Goal: Task Accomplishment & Management: Manage account settings

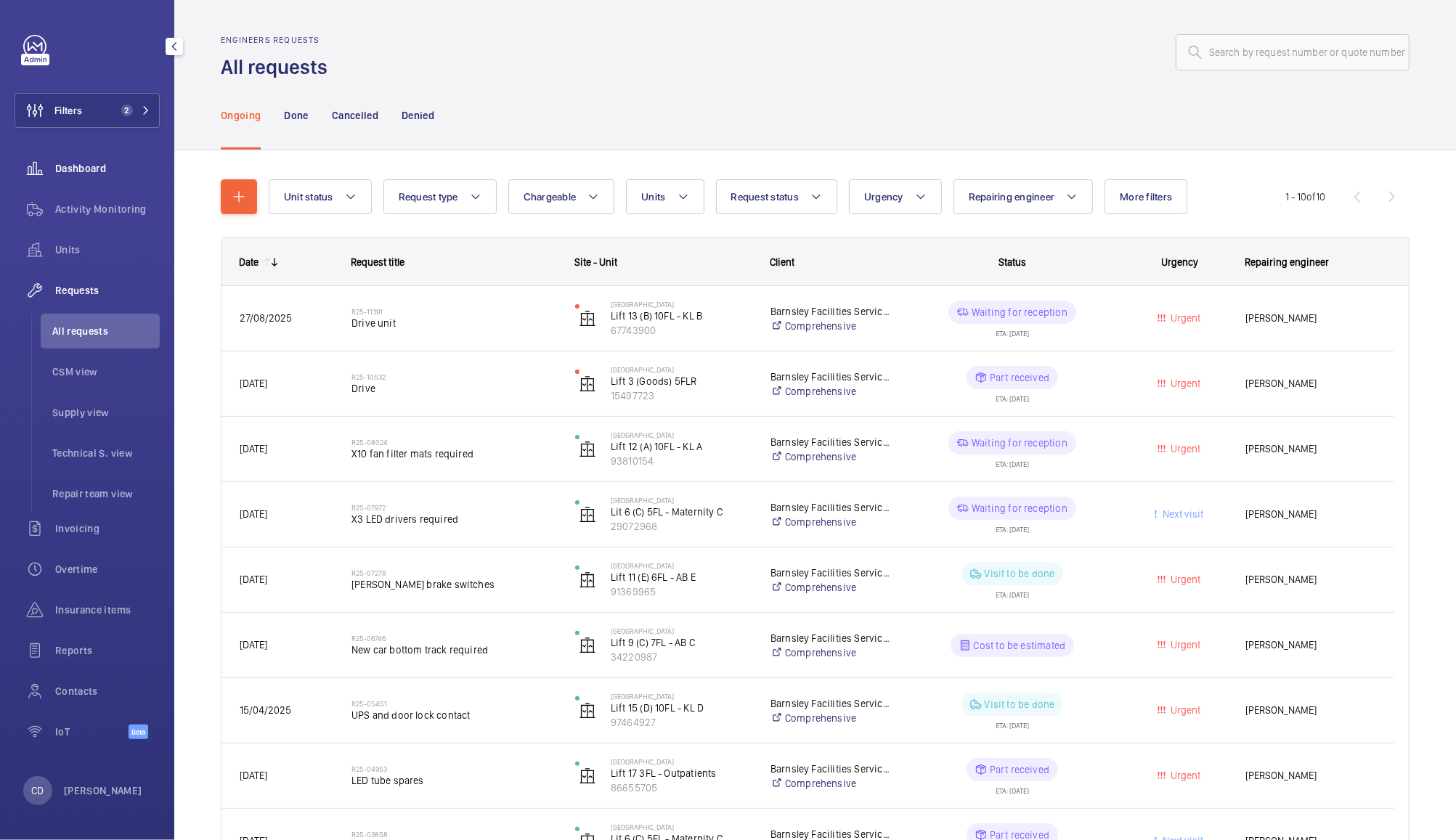
click at [77, 173] on span "Dashboard" at bounding box center [107, 169] width 105 height 15
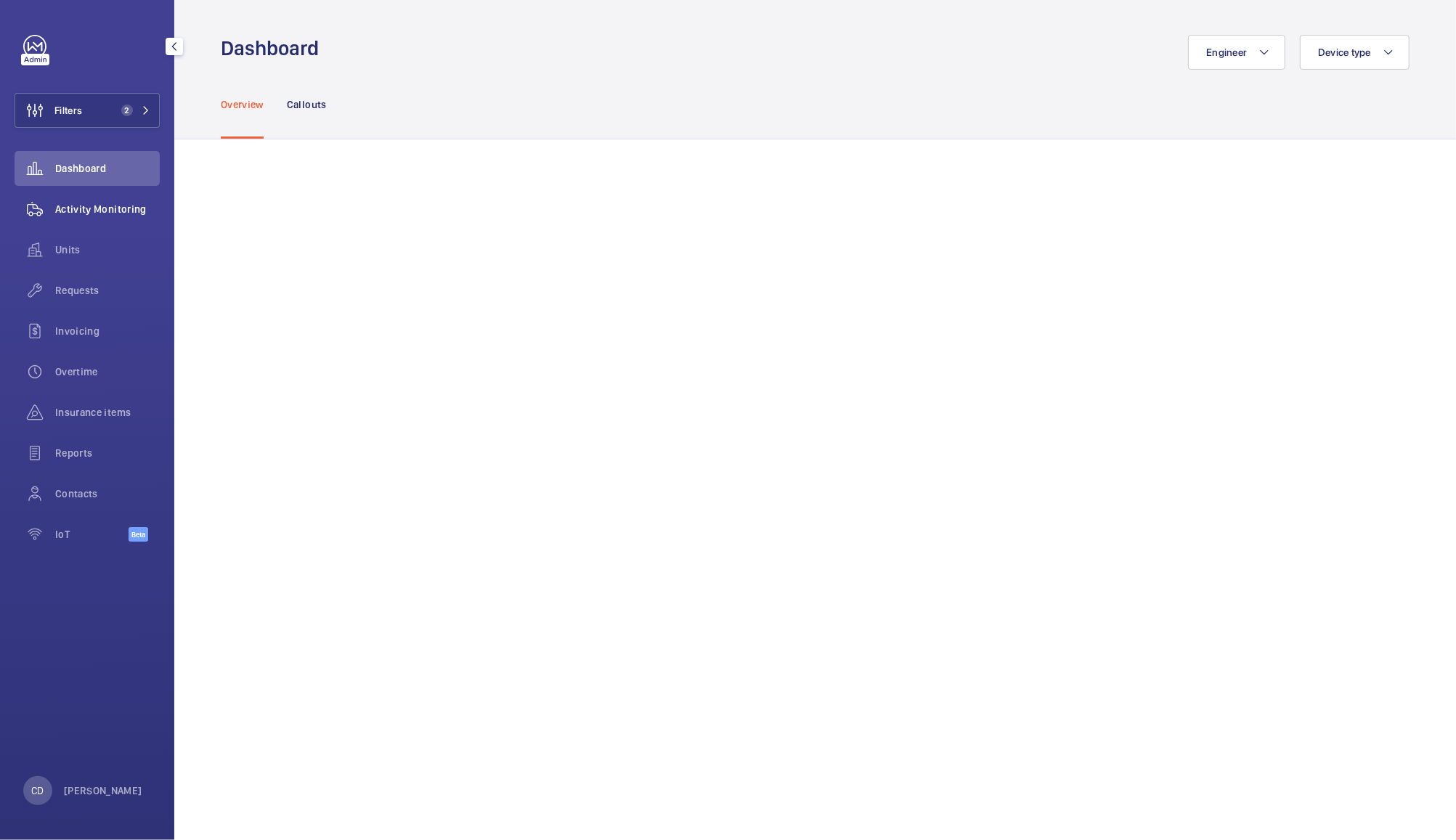
click at [108, 218] on div "Activity Monitoring" at bounding box center [87, 209] width 145 height 35
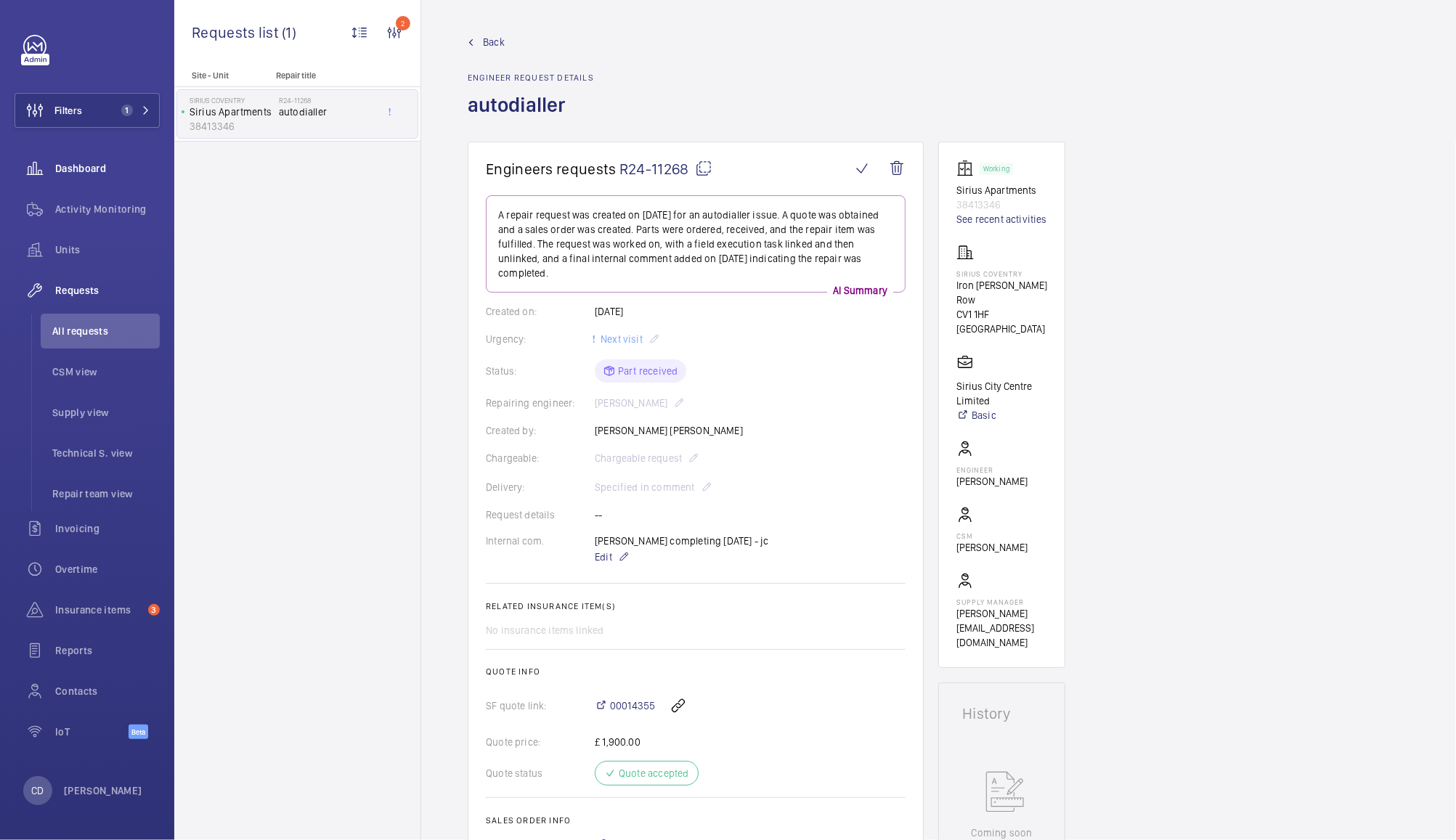
click at [77, 164] on span "Dashboard" at bounding box center [107, 169] width 105 height 15
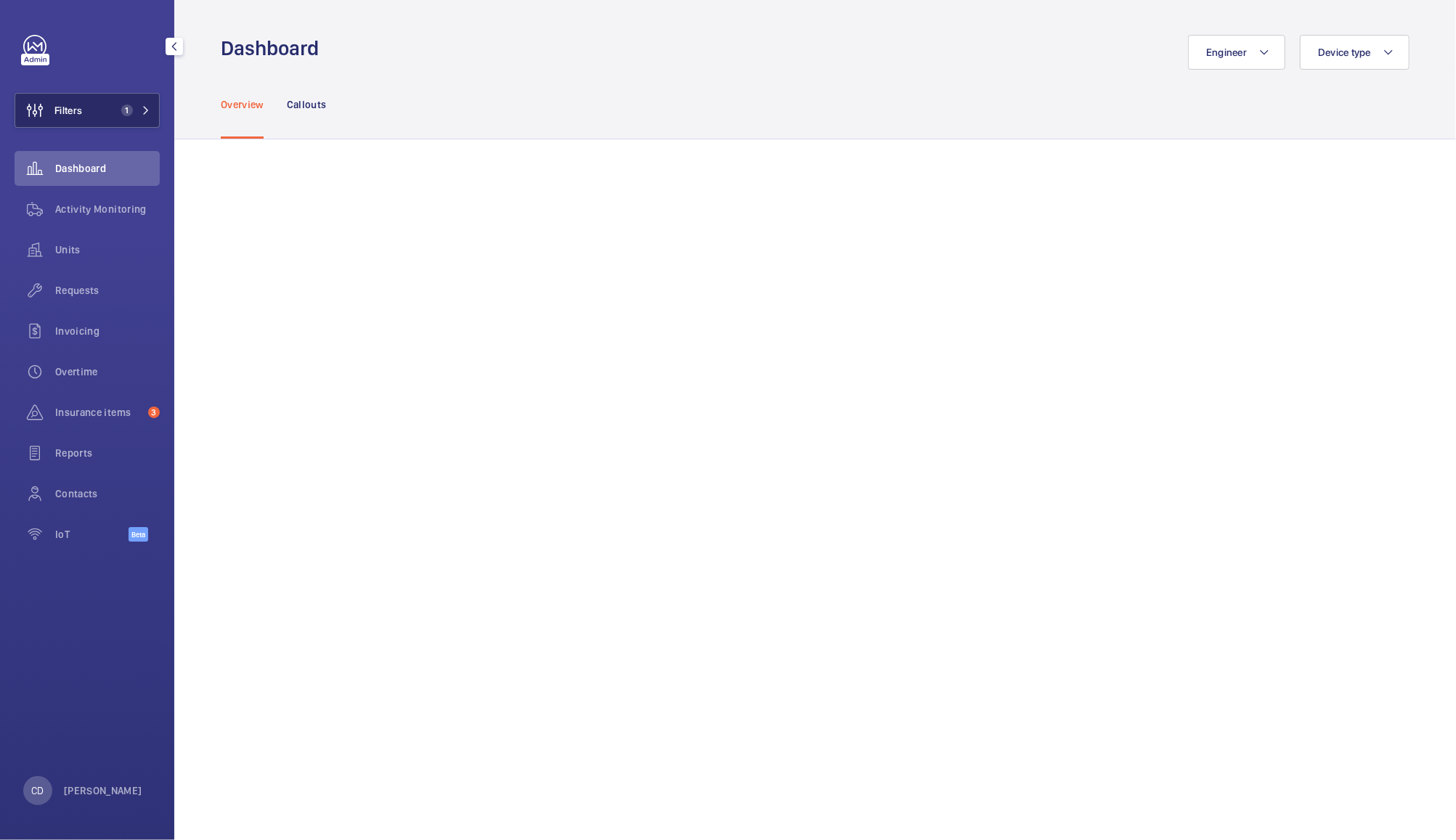
click at [102, 97] on button "Filters 1" at bounding box center [87, 110] width 145 height 35
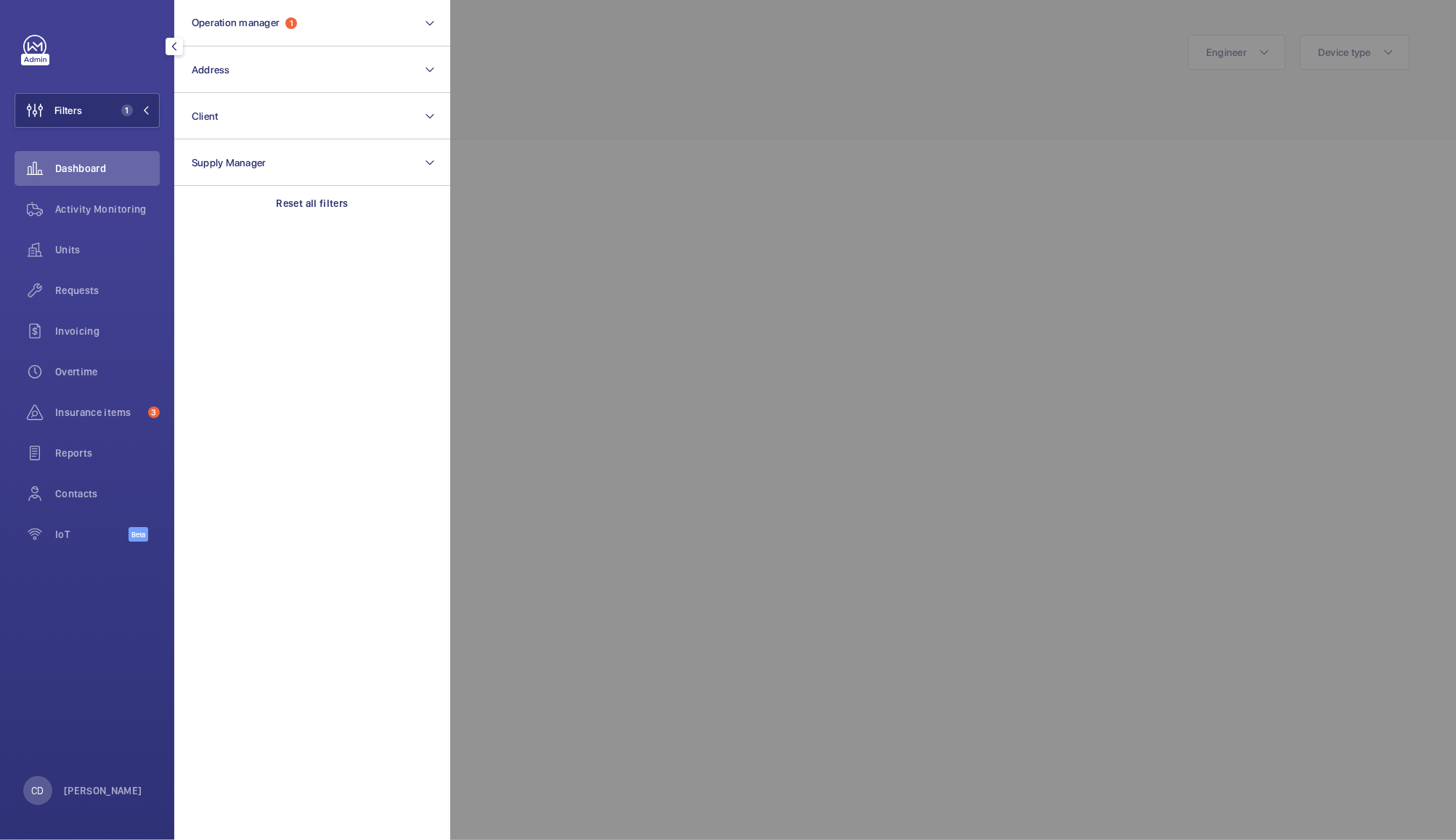
click at [629, 70] on div at bounding box center [1178, 420] width 1456 height 840
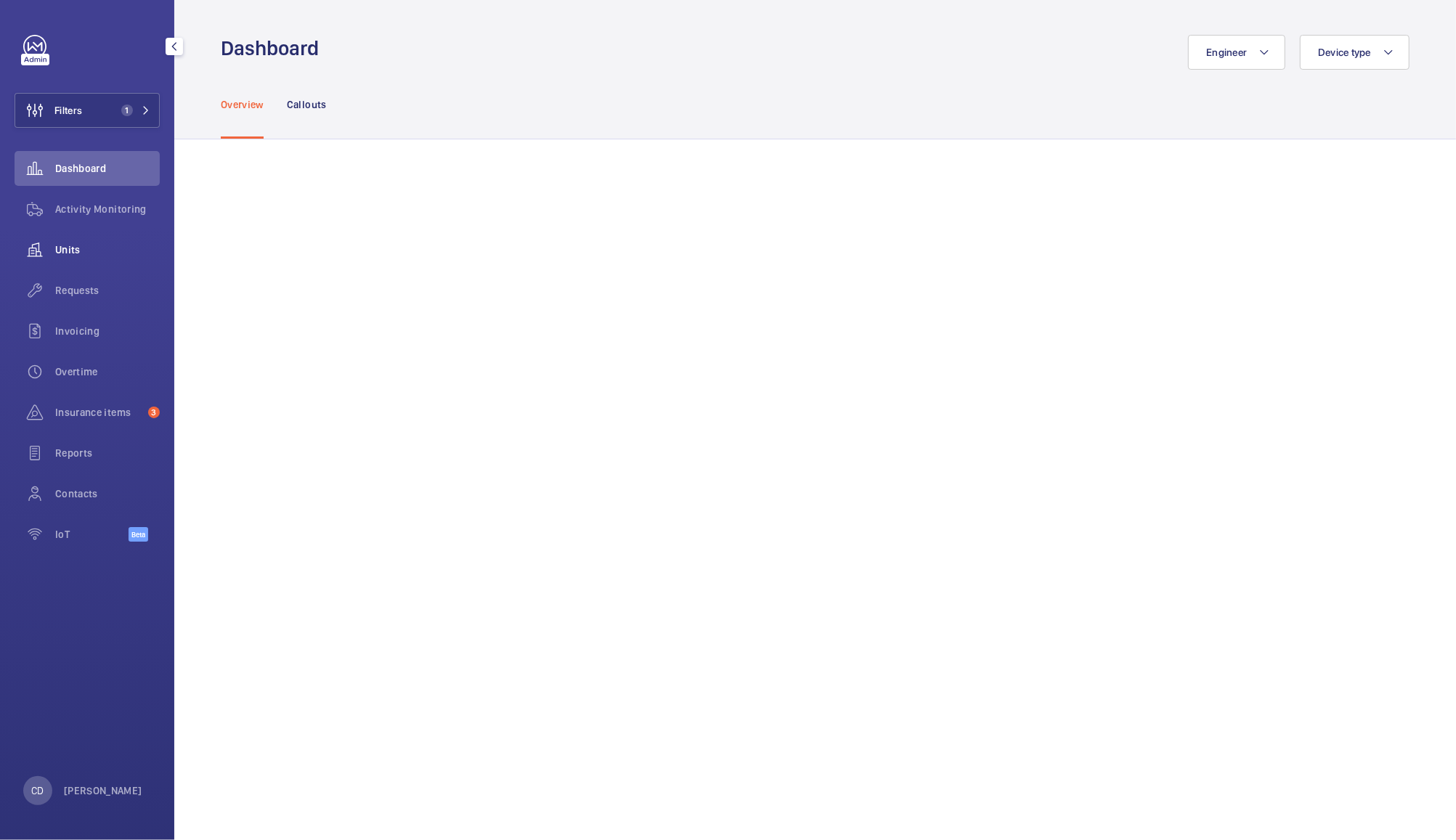
click at [88, 245] on span "Units" at bounding box center [107, 250] width 105 height 15
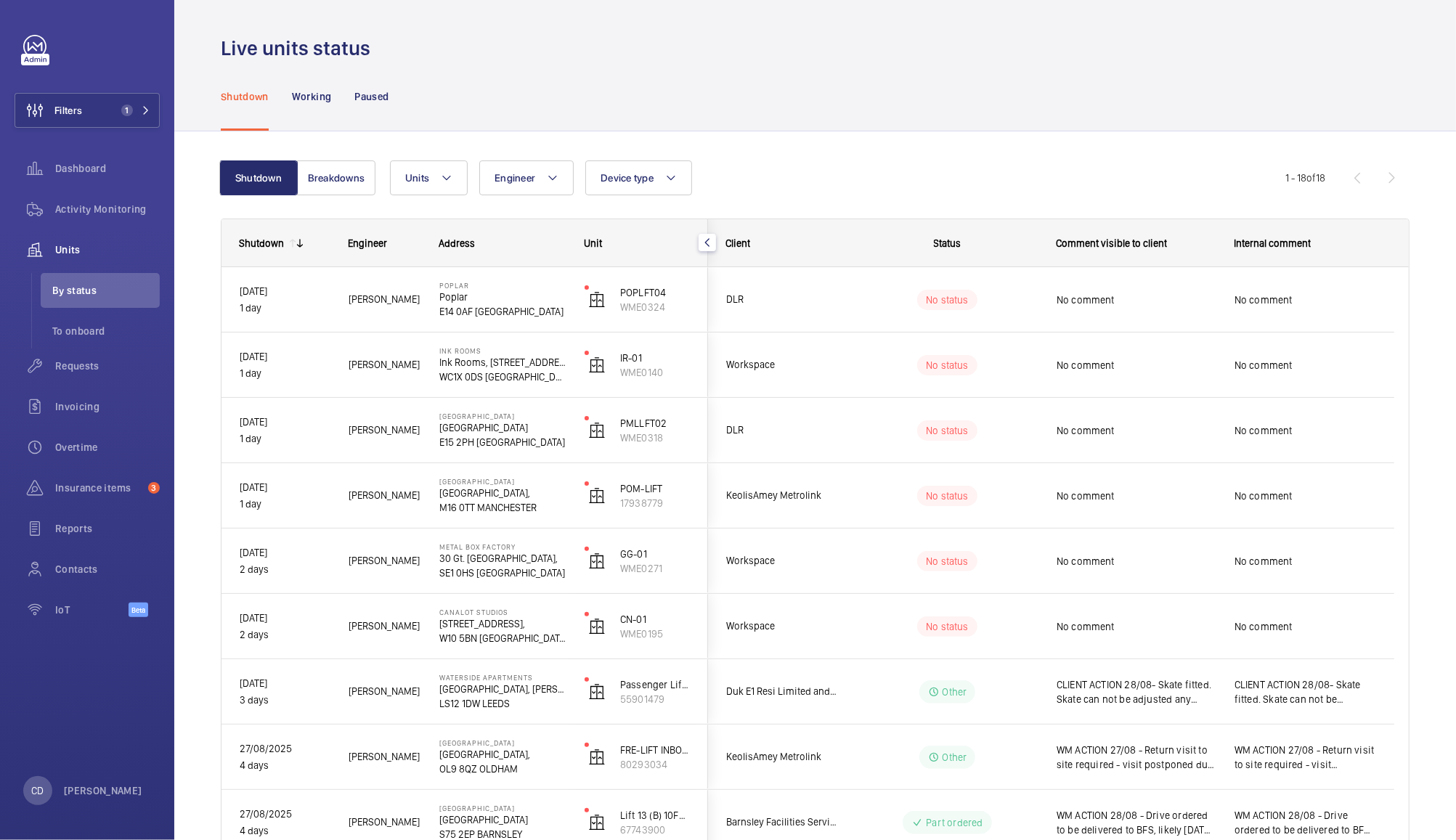
click at [850, 633] on div "No status" at bounding box center [938, 626] width 198 height 49
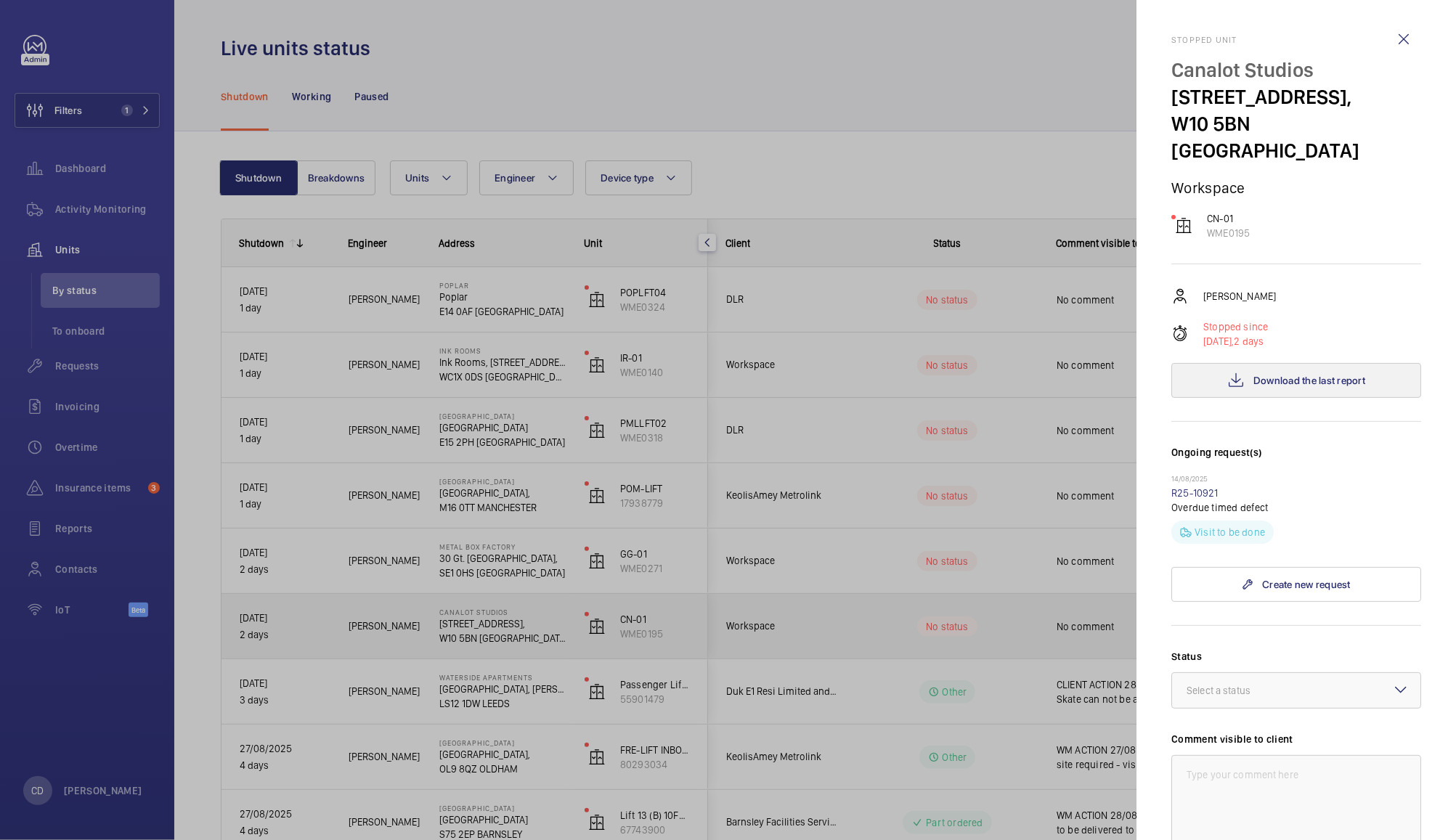
click at [1330, 375] on span "Download the last report" at bounding box center [1309, 381] width 112 height 12
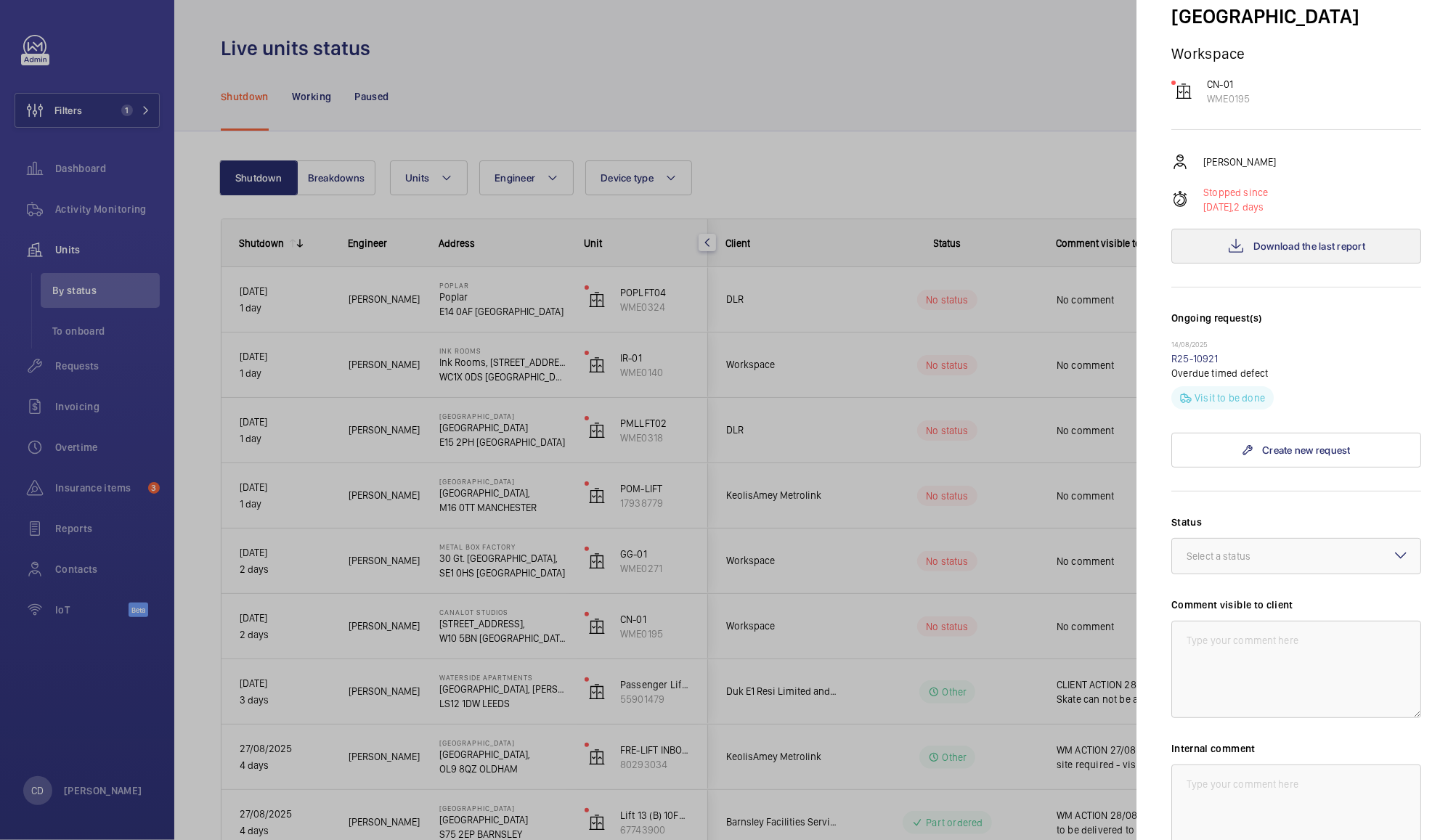
scroll to position [135, 0]
click at [1298, 538] on div at bounding box center [1296, 555] width 248 height 35
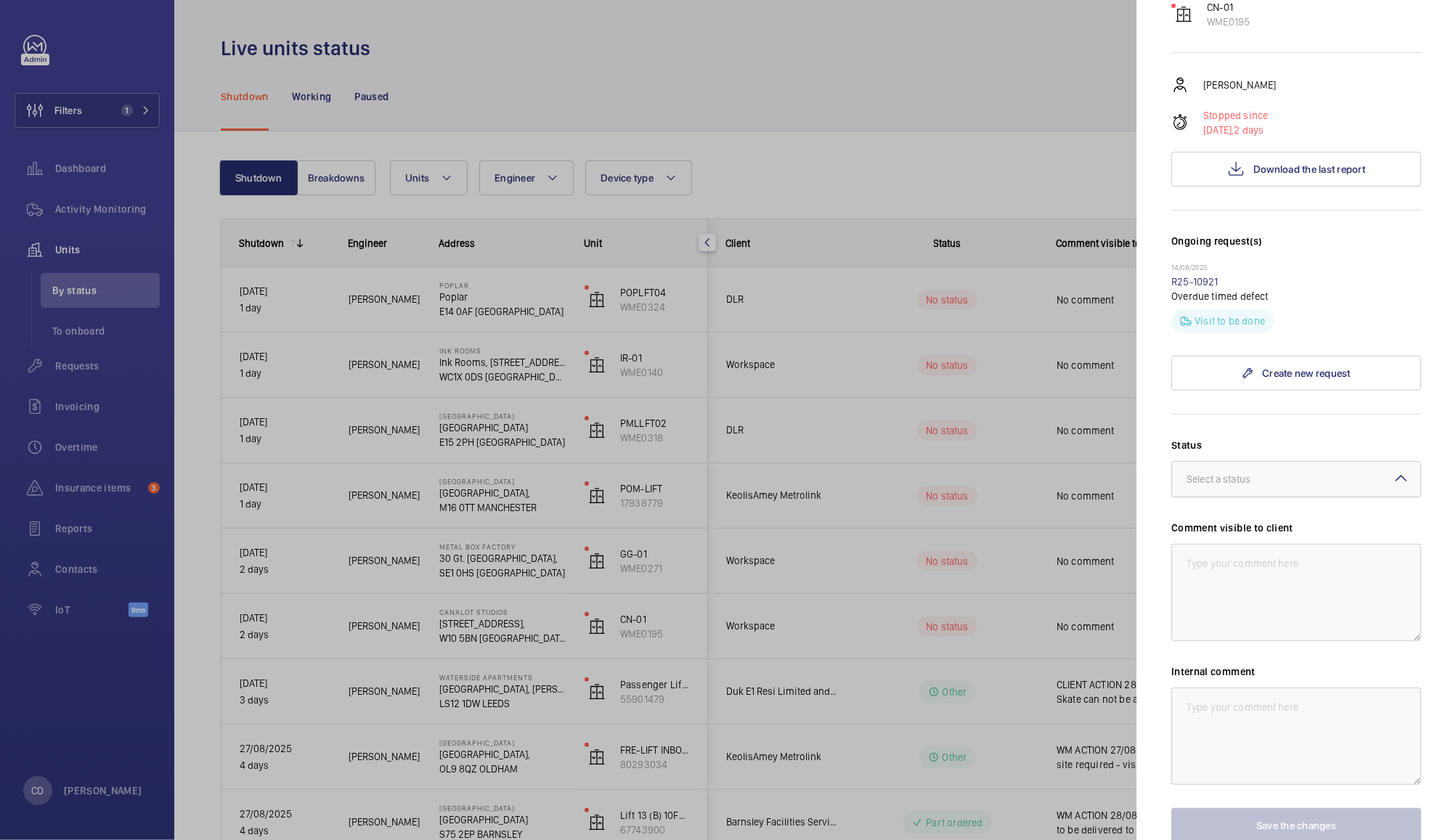
scroll to position [214, 0]
click at [1330, 460] on div at bounding box center [1296, 477] width 248 height 35
click at [1248, 641] on span "Other" at bounding box center [1296, 648] width 219 height 15
click at [1284, 574] on textarea at bounding box center [1297, 590] width 250 height 97
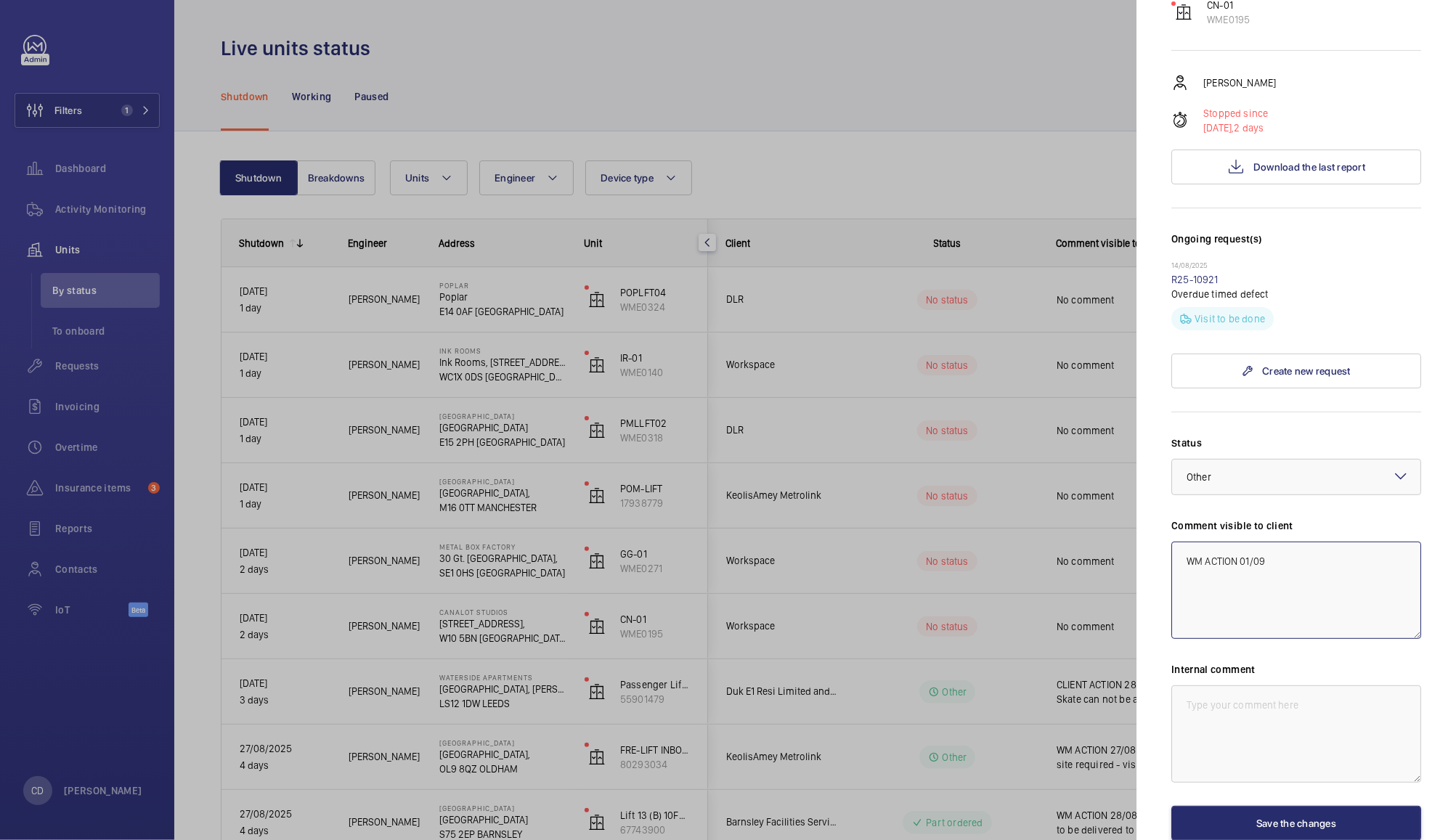
click at [1339, 542] on textarea "WM ACTION 01/09" at bounding box center [1297, 590] width 250 height 97
type textarea "WM ACTION 01/09 - Re-roping of lift required"
paste textarea "WM ACTION 01/09 - Re-roping of lift required"
type textarea "WM ACTION 01/09 - Re-roping of lift required"
click at [1298, 807] on button "Save the changes" at bounding box center [1297, 824] width 250 height 35
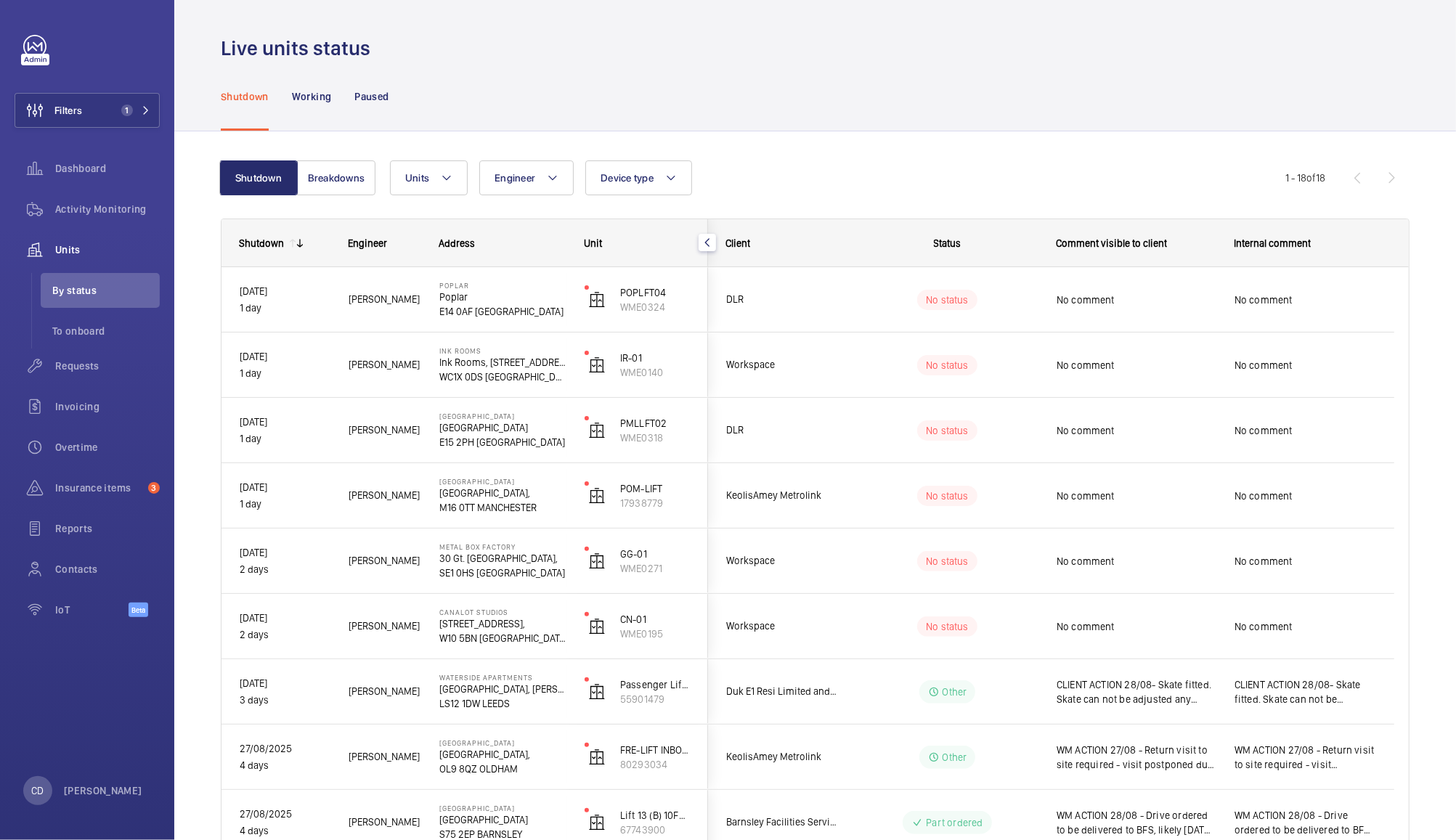
scroll to position [0, 0]
click at [833, 565] on span "Workspace" at bounding box center [782, 561] width 112 height 16
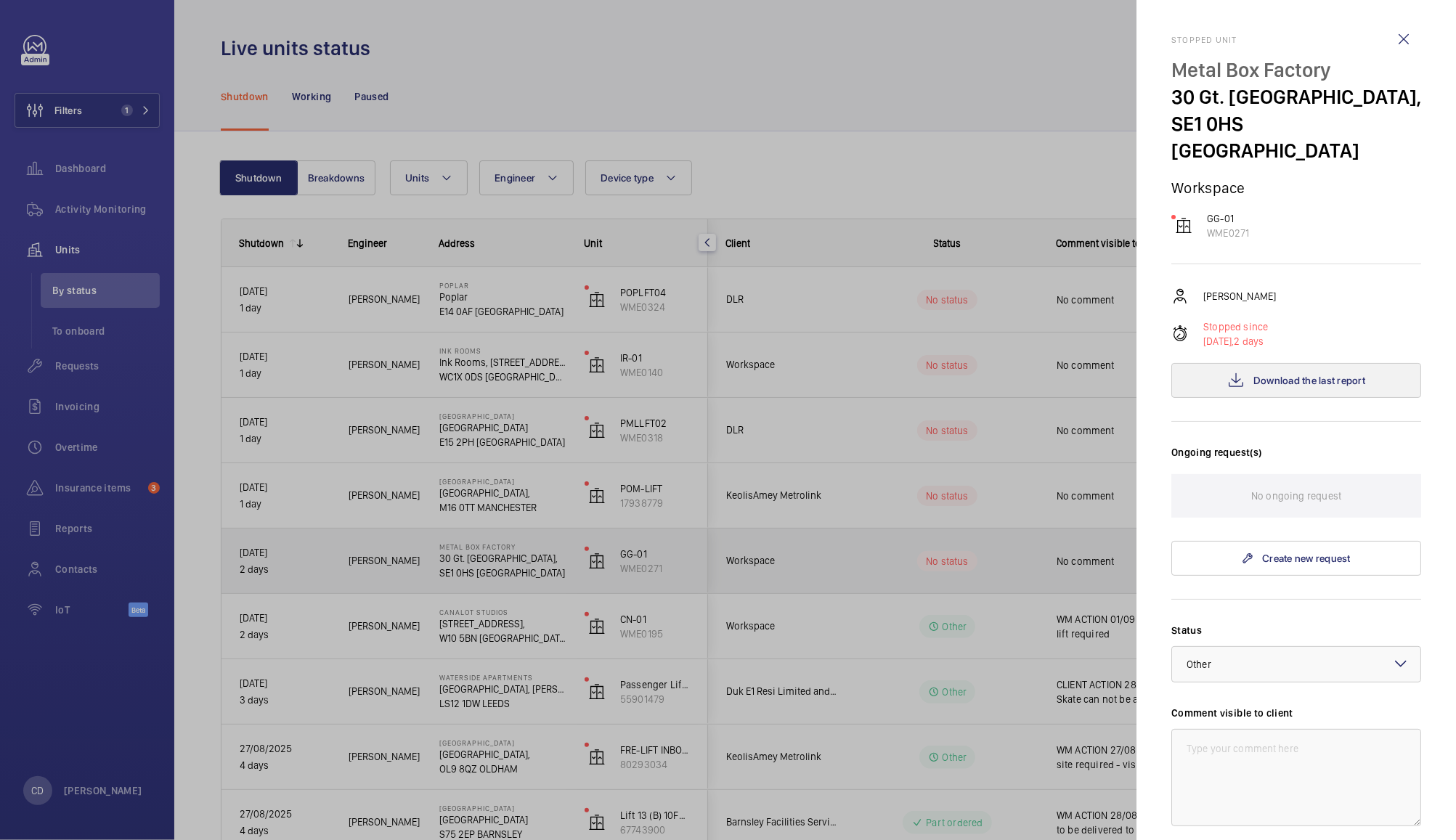
click at [1324, 375] on span "Download the last report" at bounding box center [1309, 381] width 112 height 12
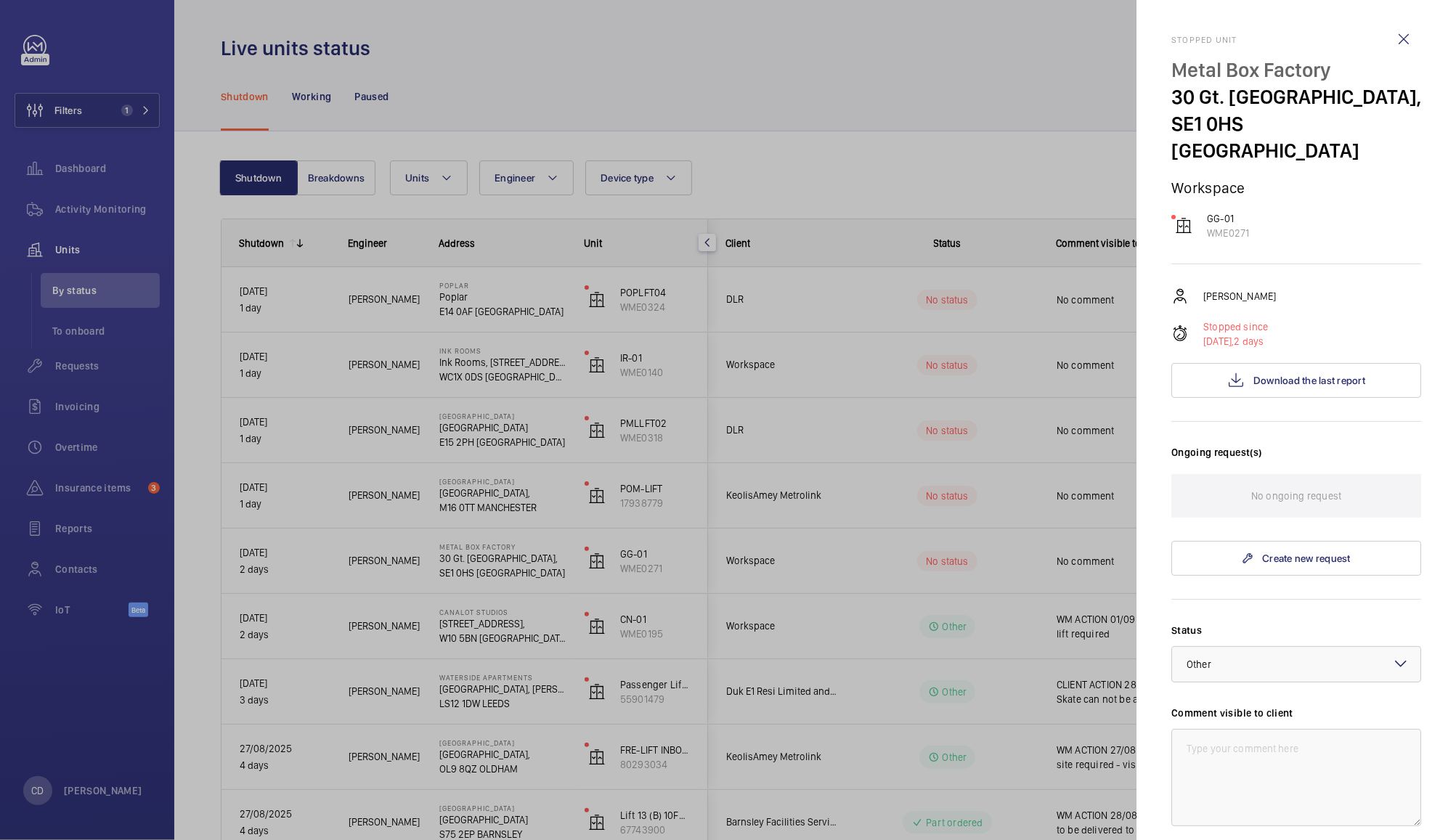
click at [844, 437] on div at bounding box center [728, 420] width 1456 height 840
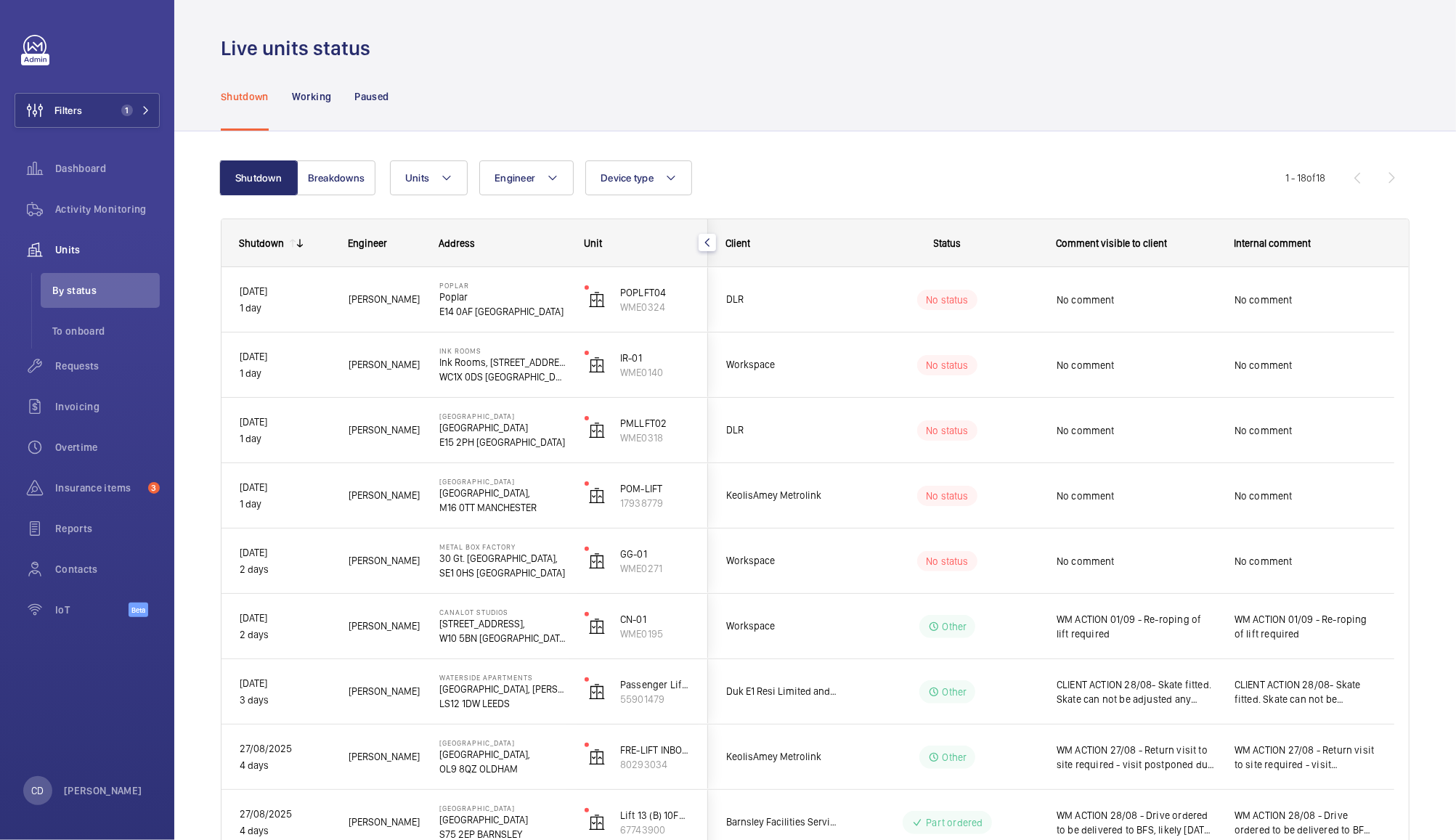
click at [859, 371] on wm-front-pills-cell "No status" at bounding box center [947, 365] width 181 height 20
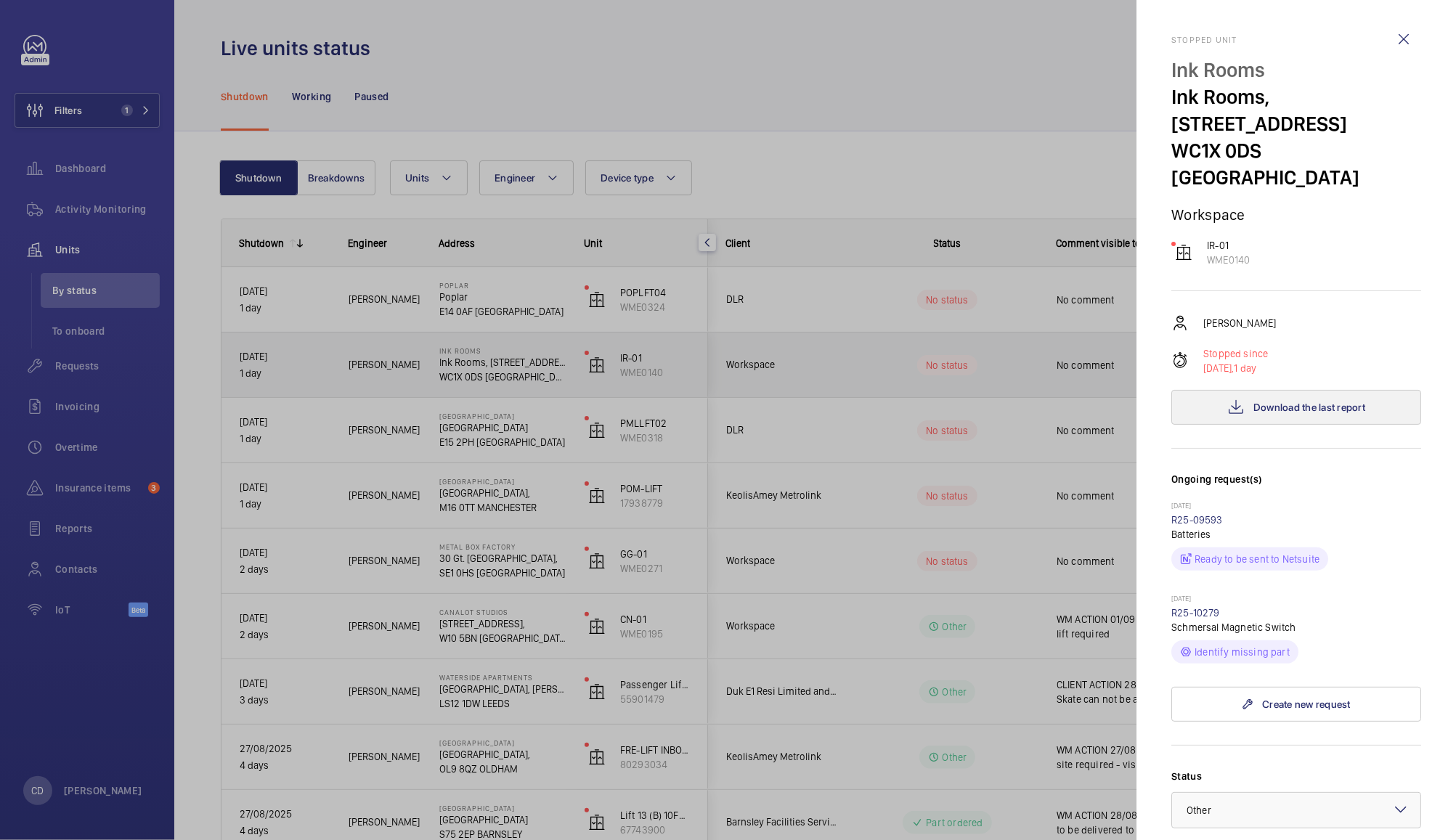
click at [1317, 402] on span "Download the last report" at bounding box center [1309, 408] width 112 height 12
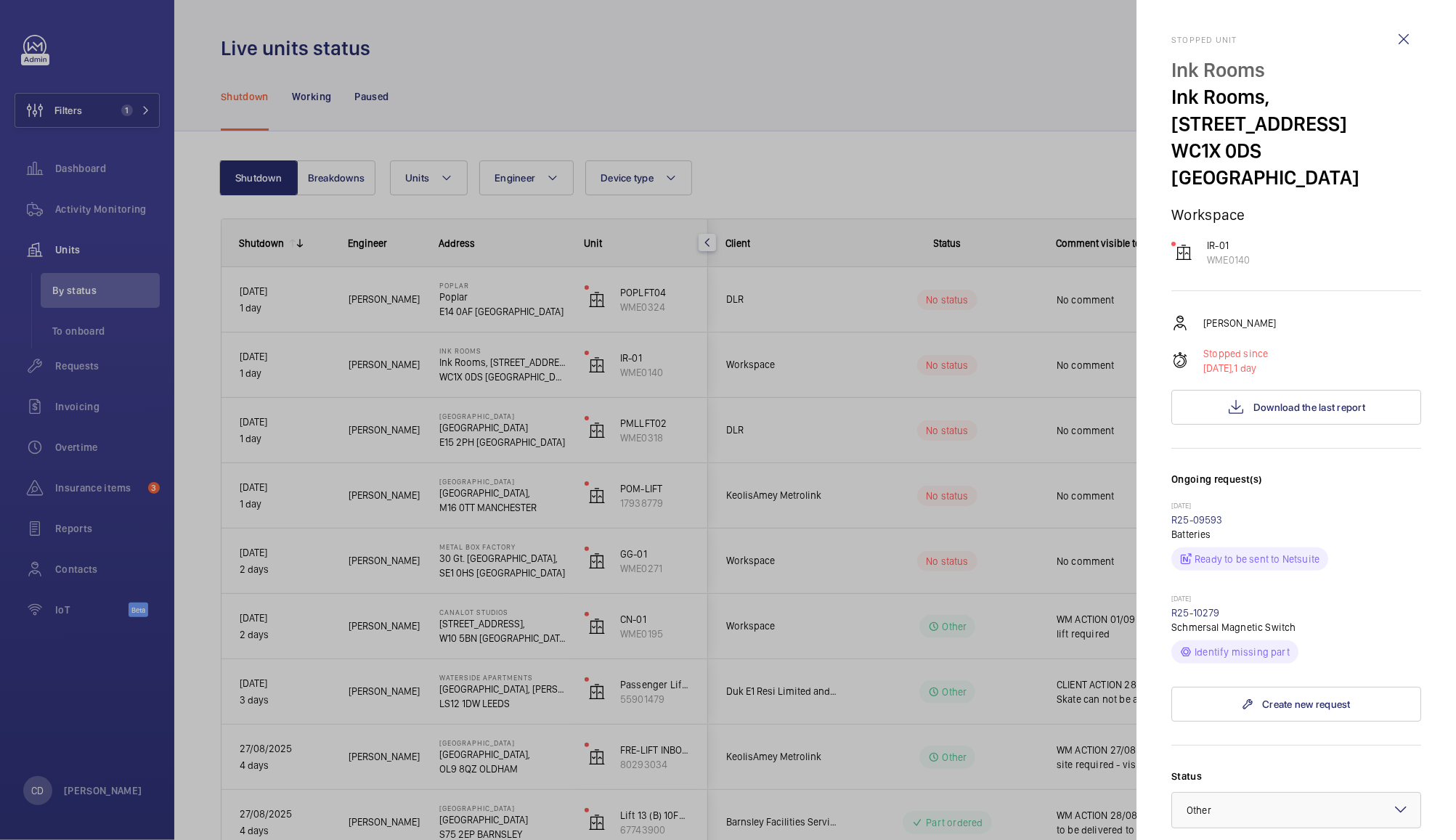
click at [105, 208] on div at bounding box center [728, 420] width 1456 height 840
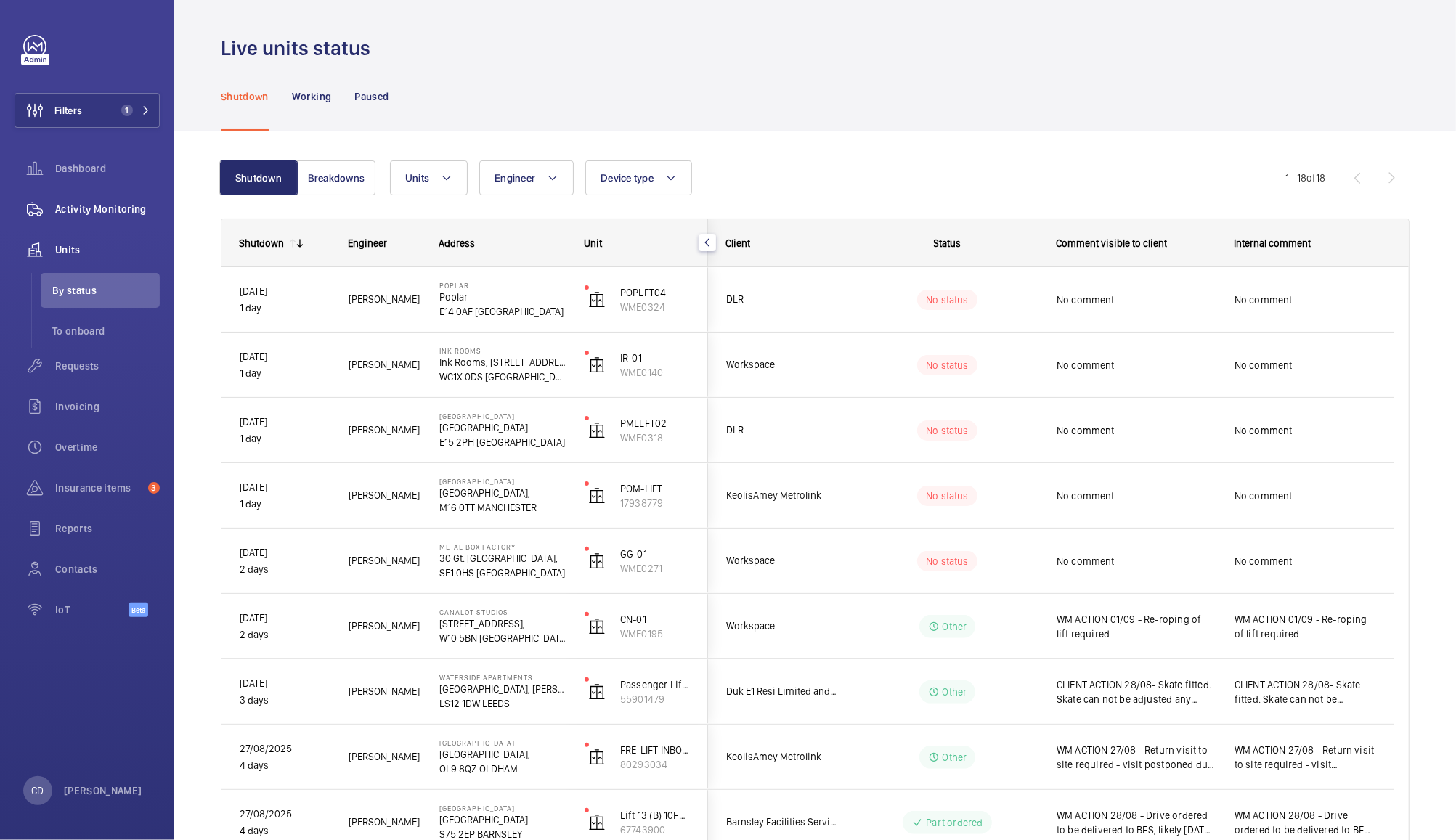
click at [94, 214] on span "Activity Monitoring" at bounding box center [107, 209] width 105 height 15
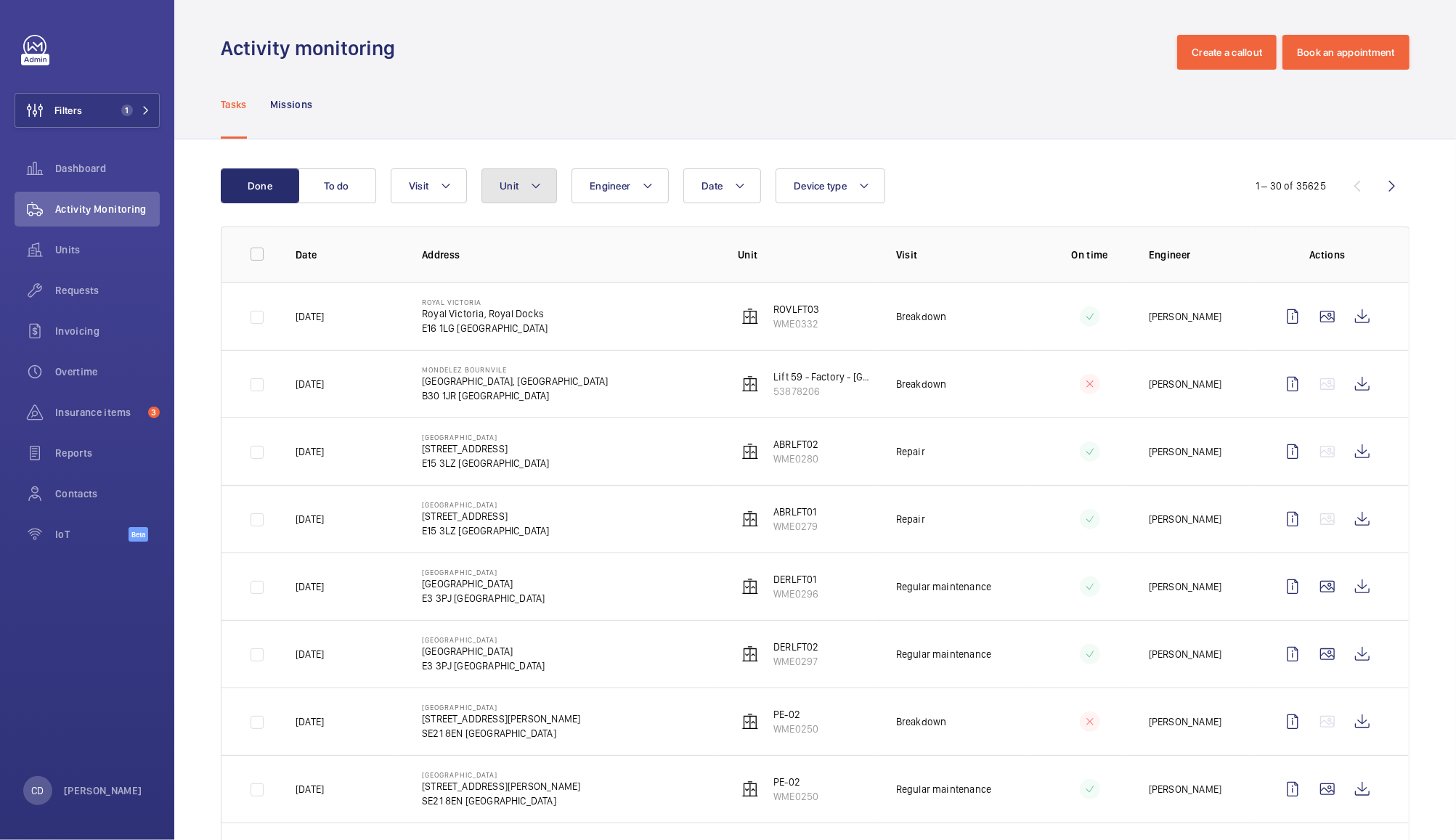
click at [510, 185] on span "Unit" at bounding box center [509, 186] width 19 height 12
type input "ink"
click at [51, 254] on wm-front-icon-button at bounding box center [35, 249] width 41 height 35
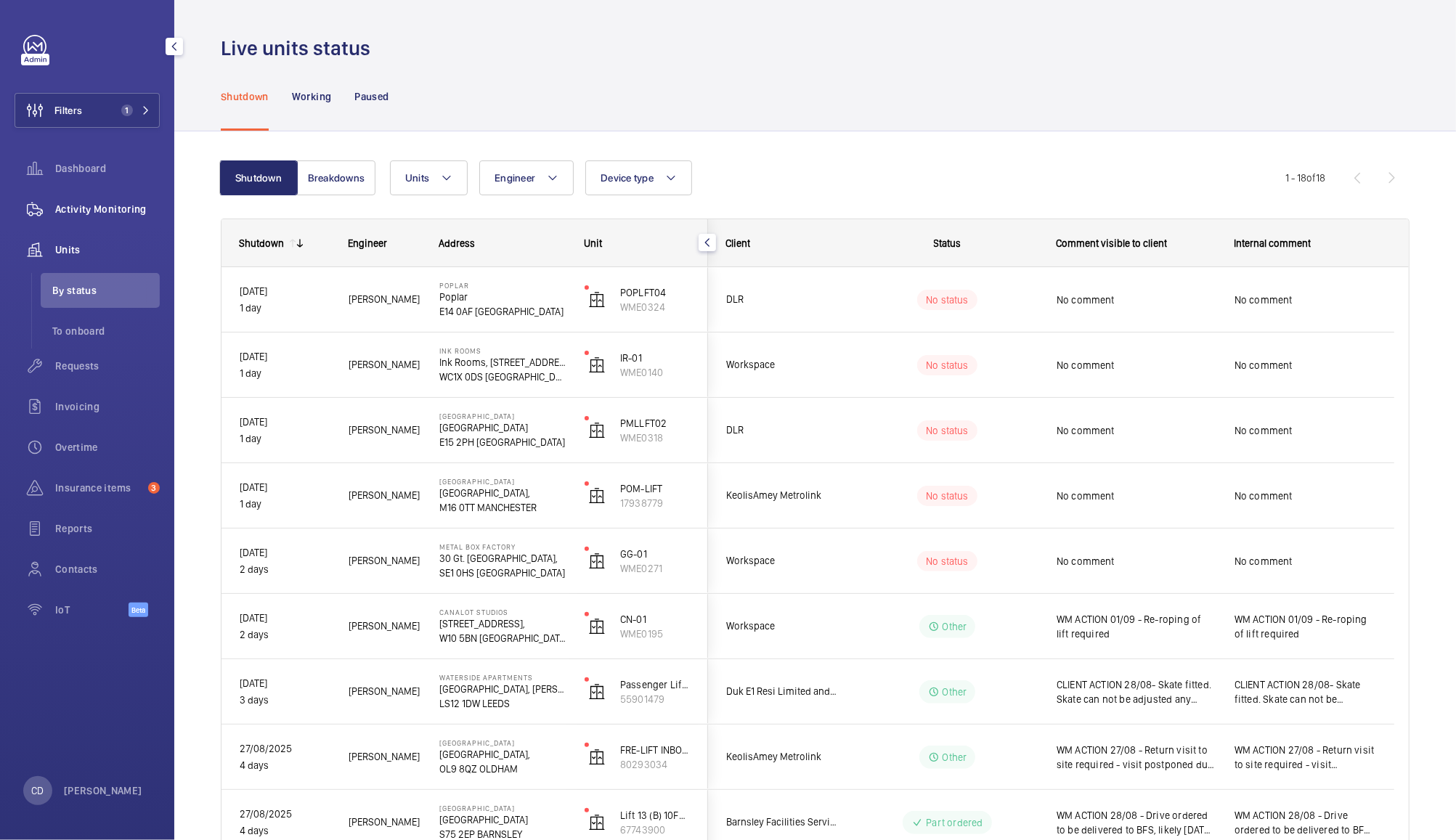
click at [86, 214] on span "Activity Monitoring" at bounding box center [107, 209] width 105 height 15
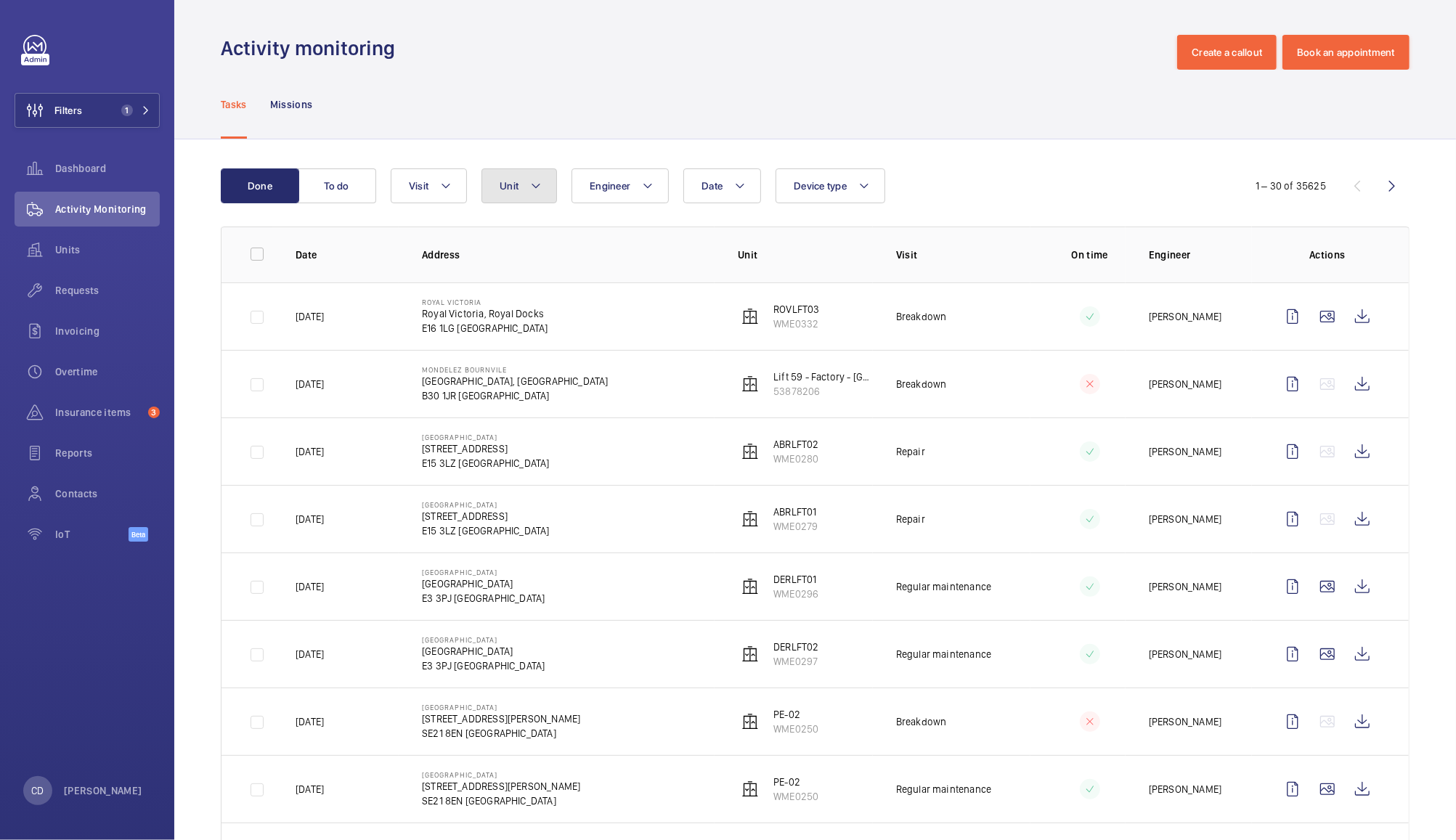
click at [512, 180] on span "Unit" at bounding box center [509, 186] width 19 height 12
click at [679, 71] on div "Tasks Missions" at bounding box center [815, 104] width 1189 height 69
click at [30, 52] on link at bounding box center [34, 46] width 23 height 23
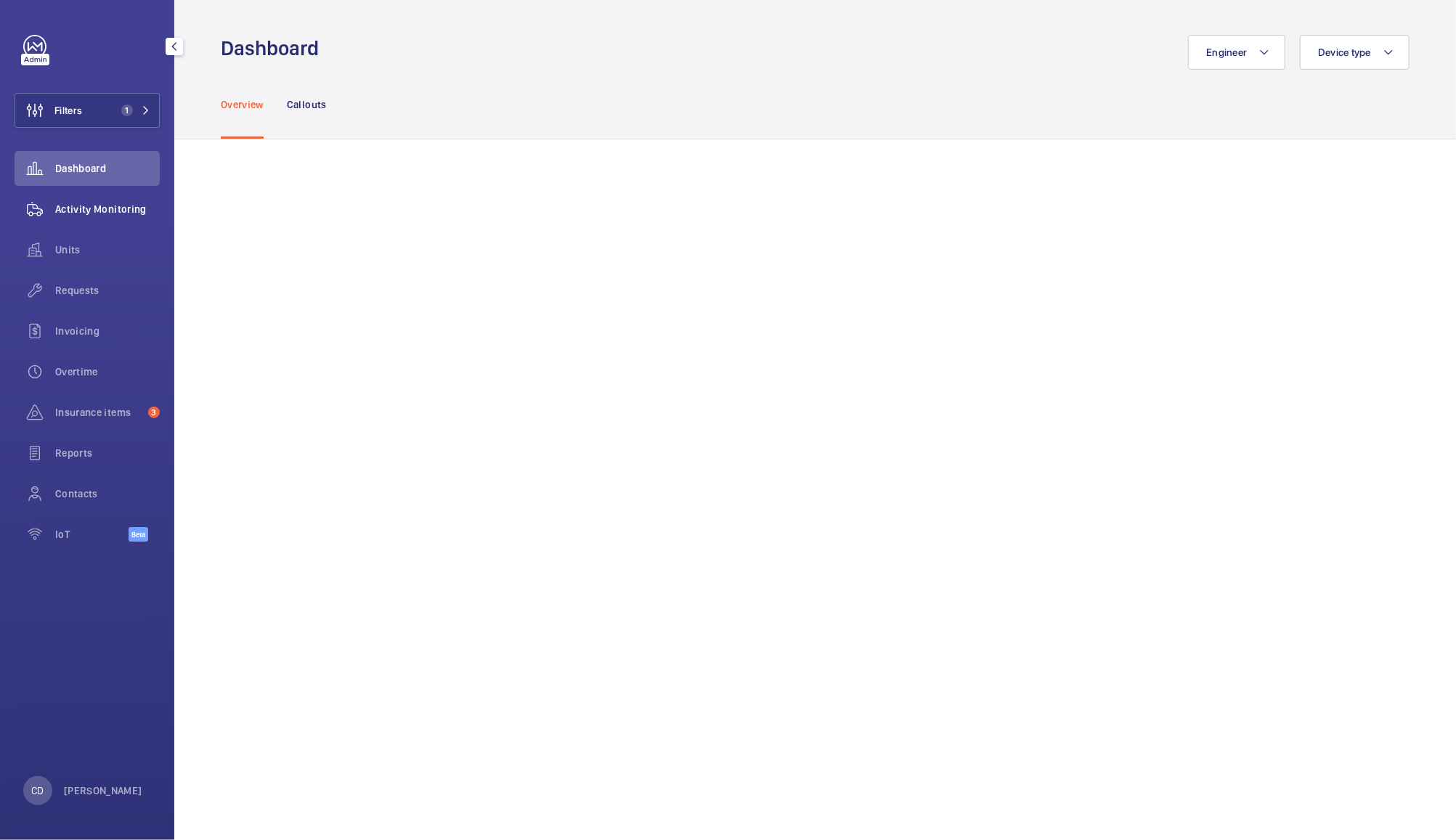
click at [93, 208] on span "Activity Monitoring" at bounding box center [107, 209] width 105 height 15
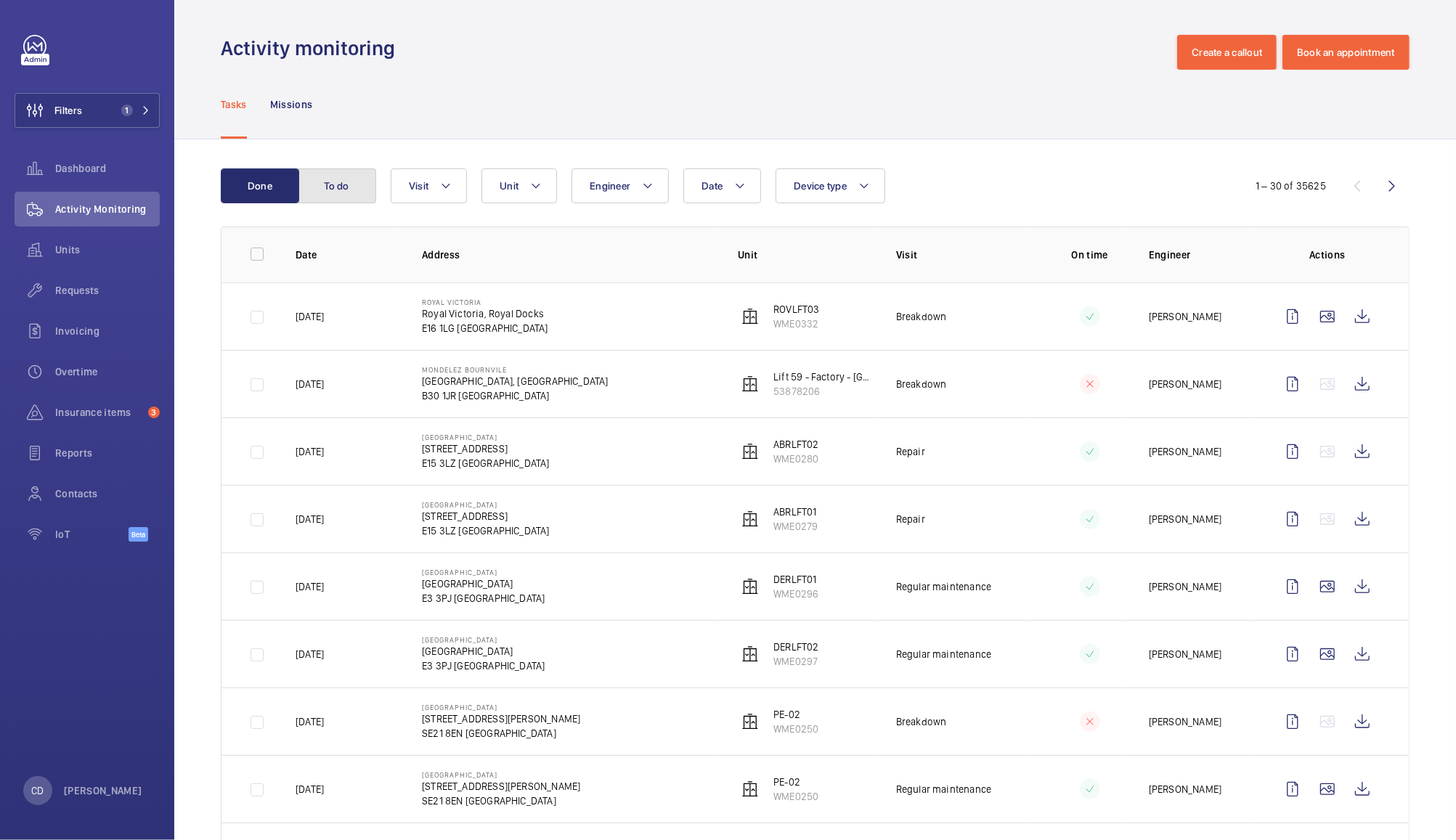
click at [353, 180] on button "To do" at bounding box center [336, 185] width 78 height 35
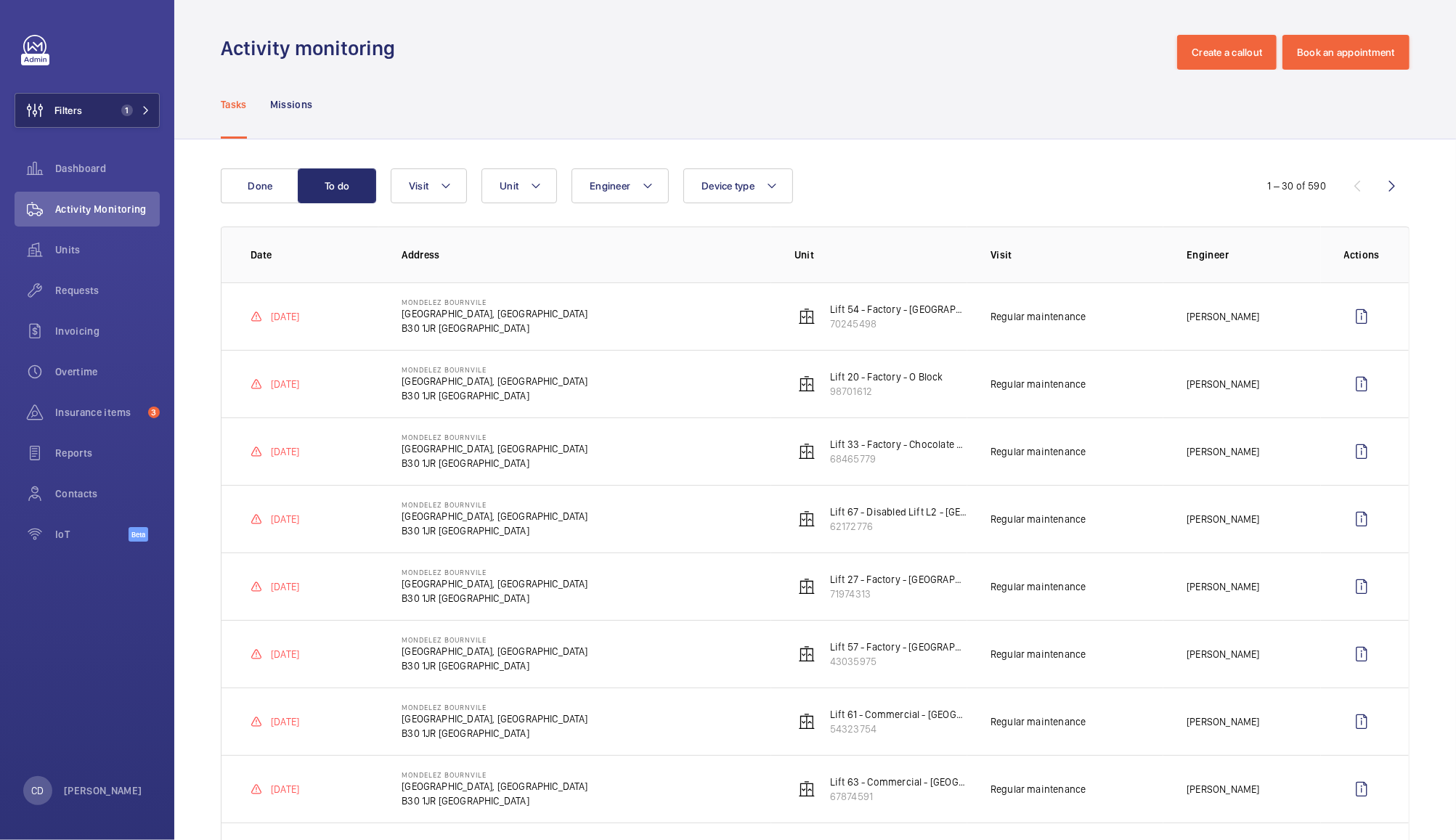
click at [74, 117] on span "Filters" at bounding box center [68, 111] width 28 height 15
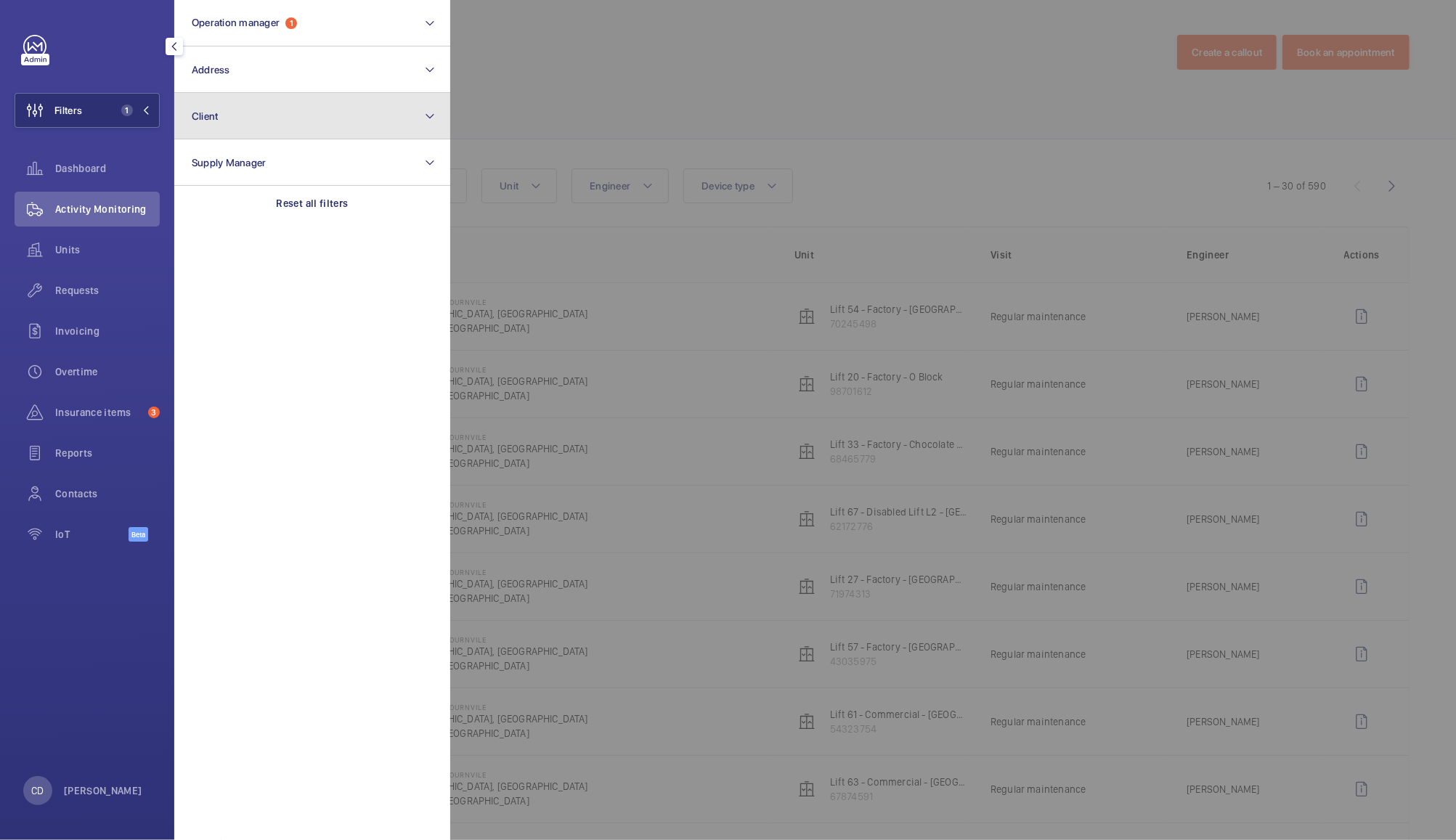
click at [330, 128] on button "Client" at bounding box center [312, 116] width 276 height 46
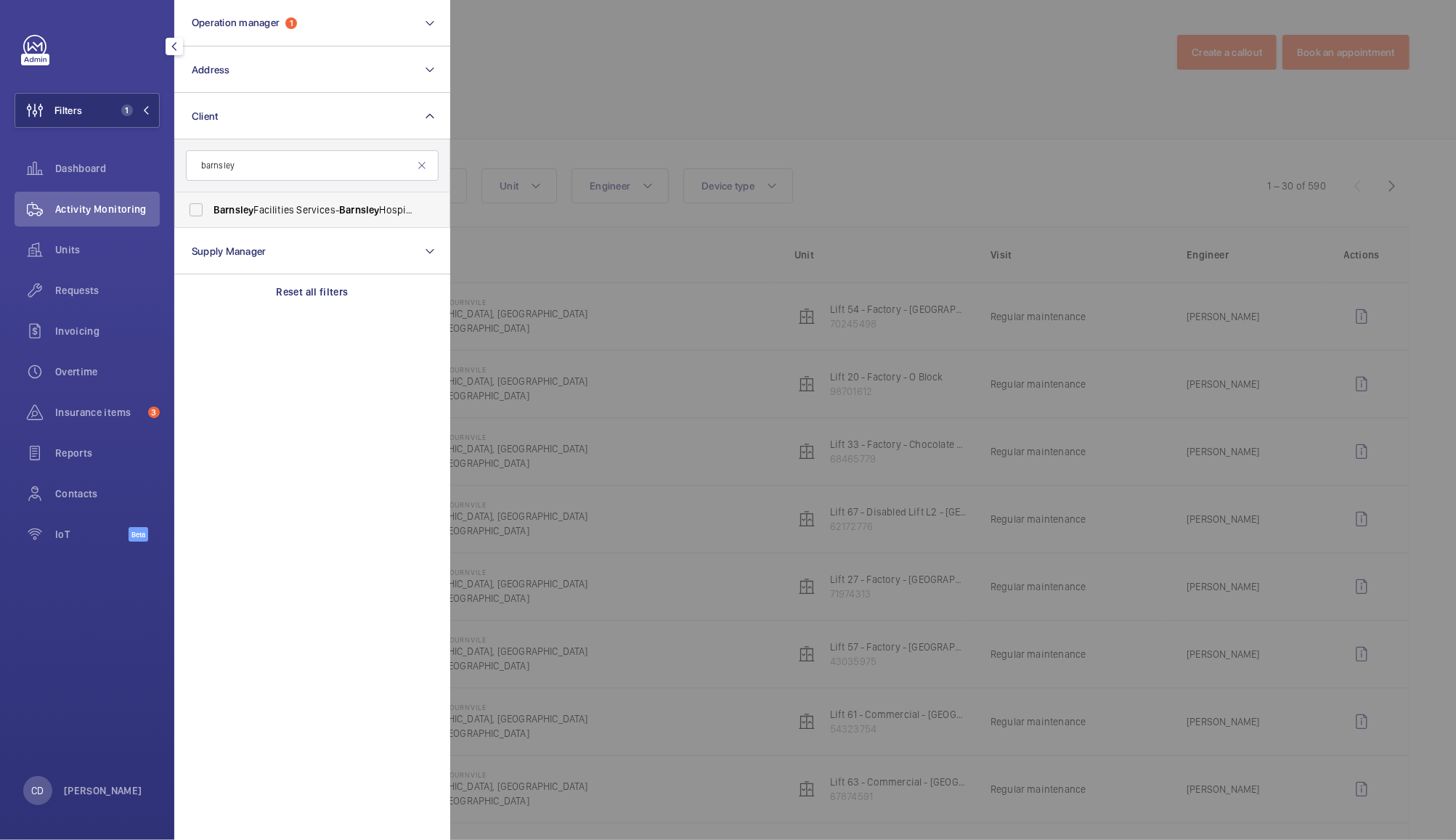
type input "barnsley"
click at [349, 219] on label "Barnsley Facilities Services- Barnsley Hospital" at bounding box center [301, 210] width 253 height 35
click at [211, 219] on input "Barnsley Facilities Services- Barnsley Hospital" at bounding box center [196, 210] width 29 height 29
checkbox input "true"
click at [598, 68] on div at bounding box center [1178, 420] width 1456 height 840
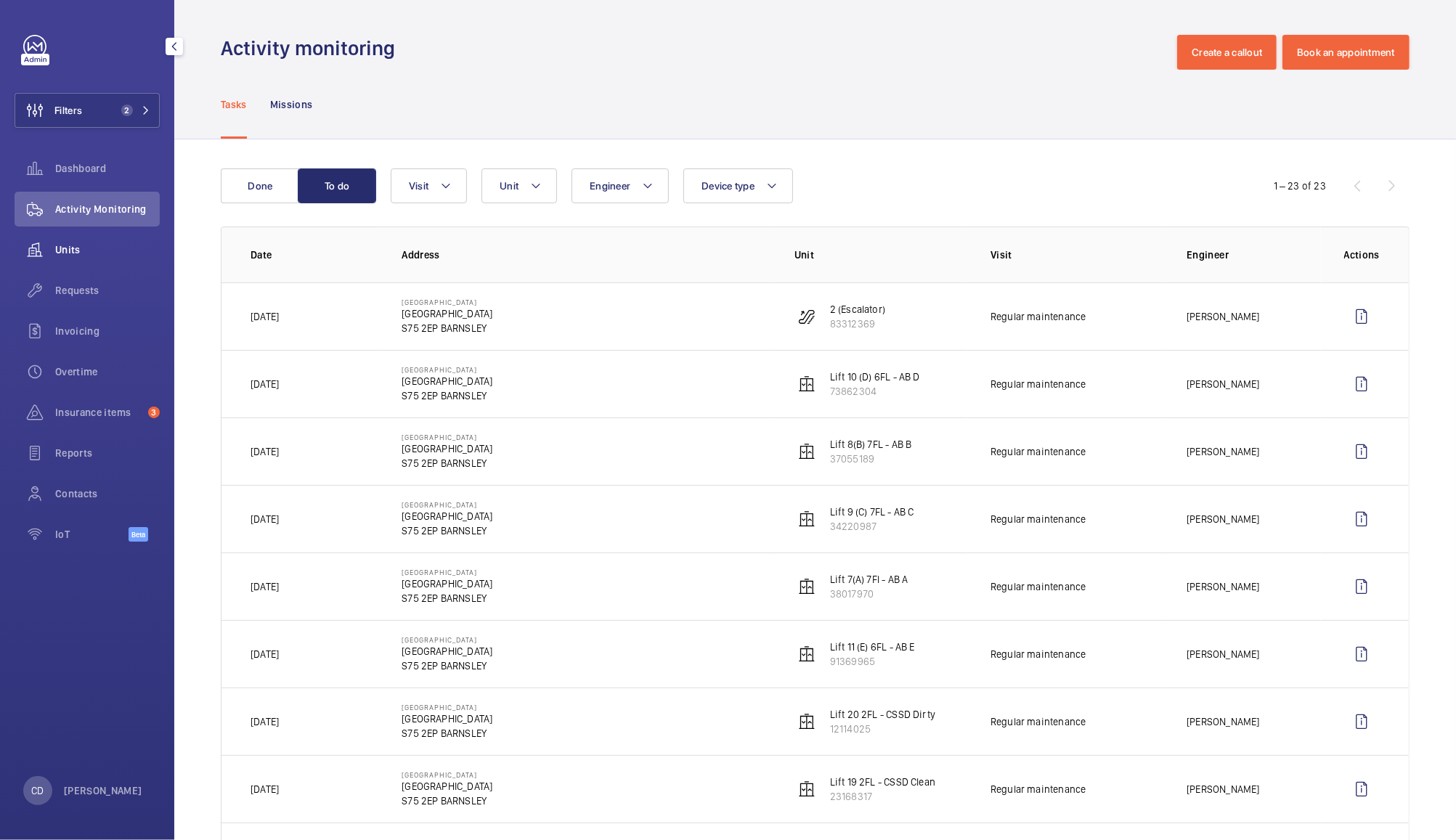
click at [50, 261] on wm-front-icon-button at bounding box center [35, 249] width 41 height 35
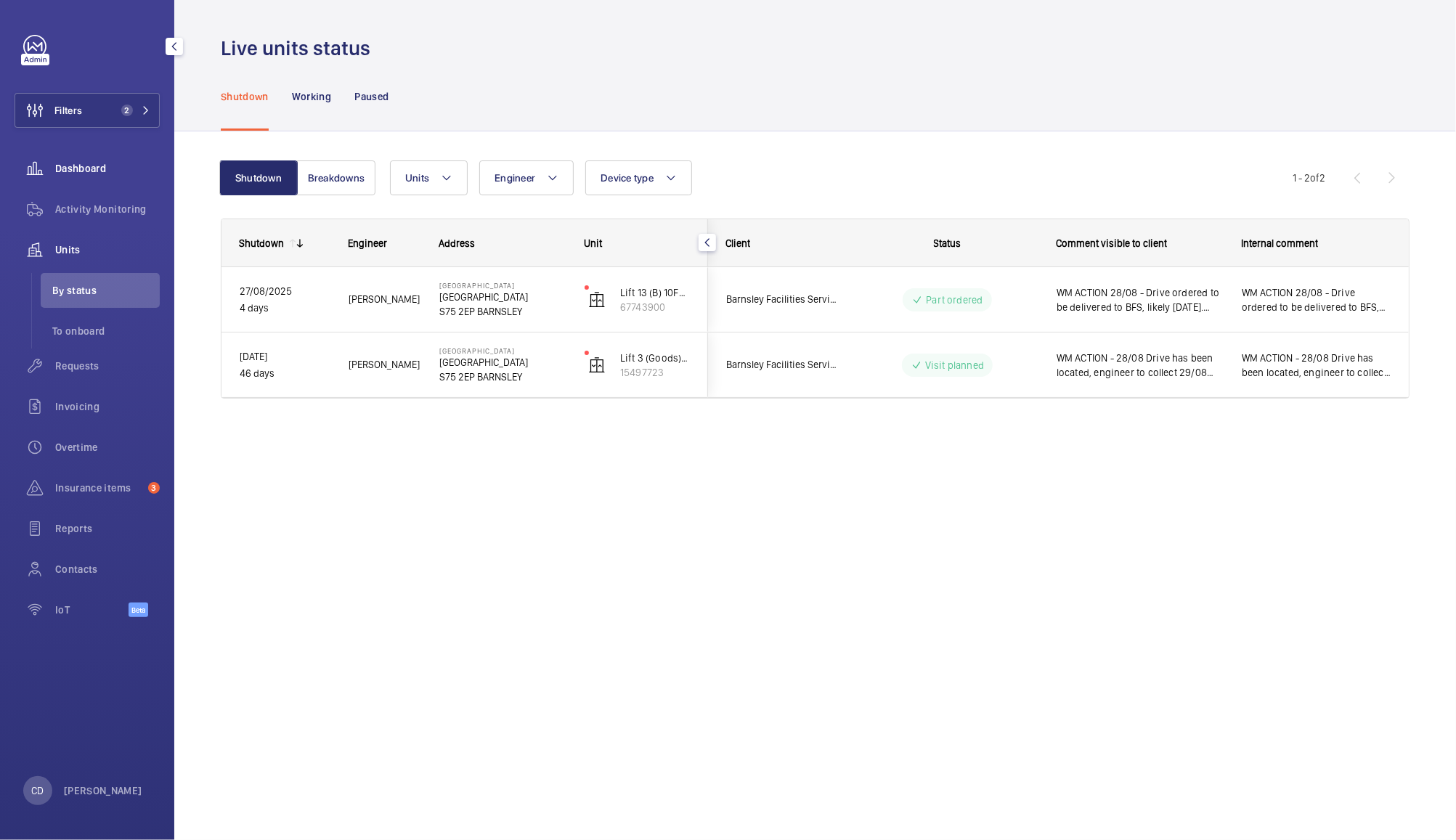
click at [106, 174] on span "Dashboard" at bounding box center [107, 169] width 105 height 15
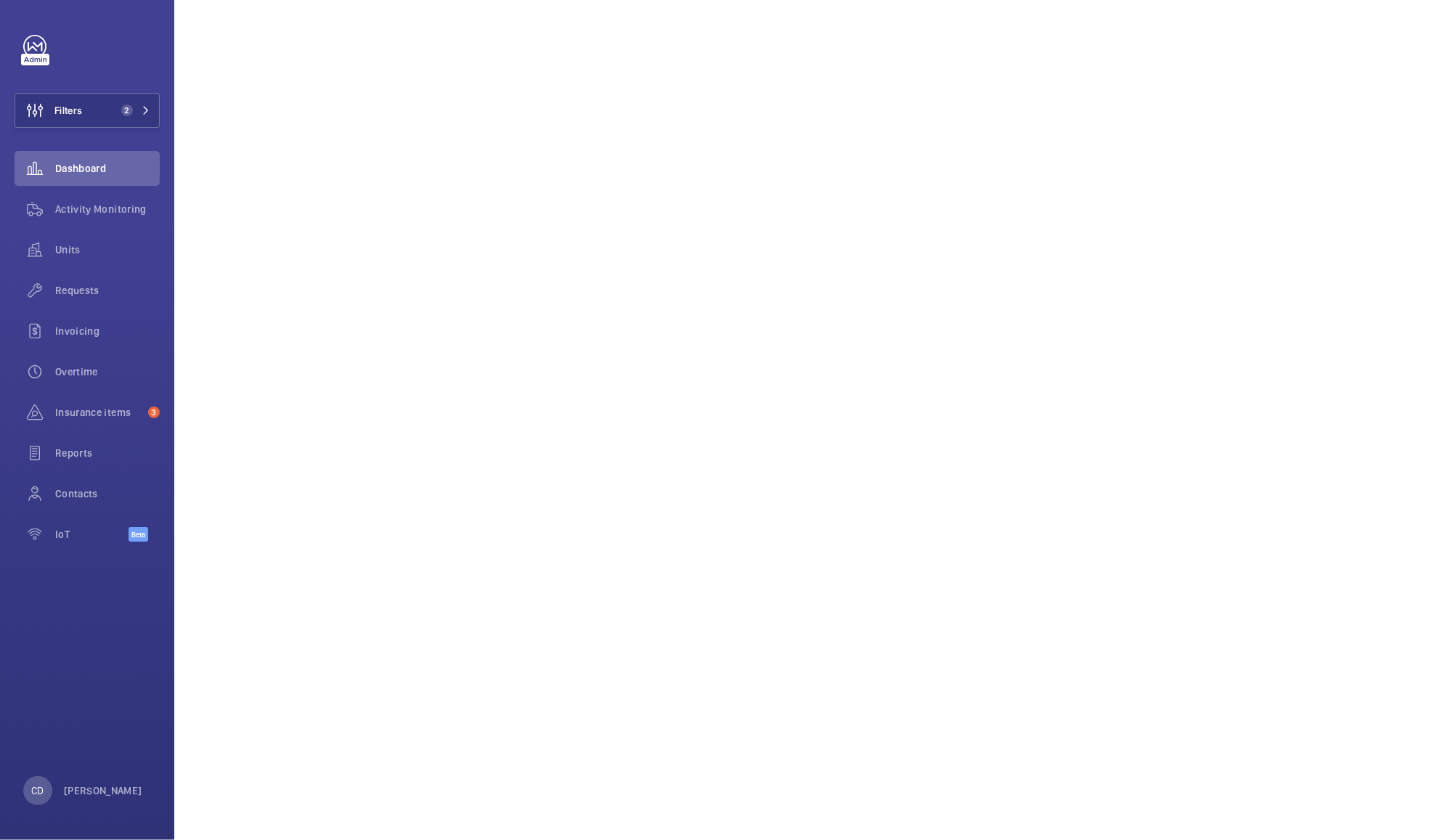
scroll to position [336, 0]
click at [94, 225] on div "Activity Monitoring" at bounding box center [87, 209] width 145 height 35
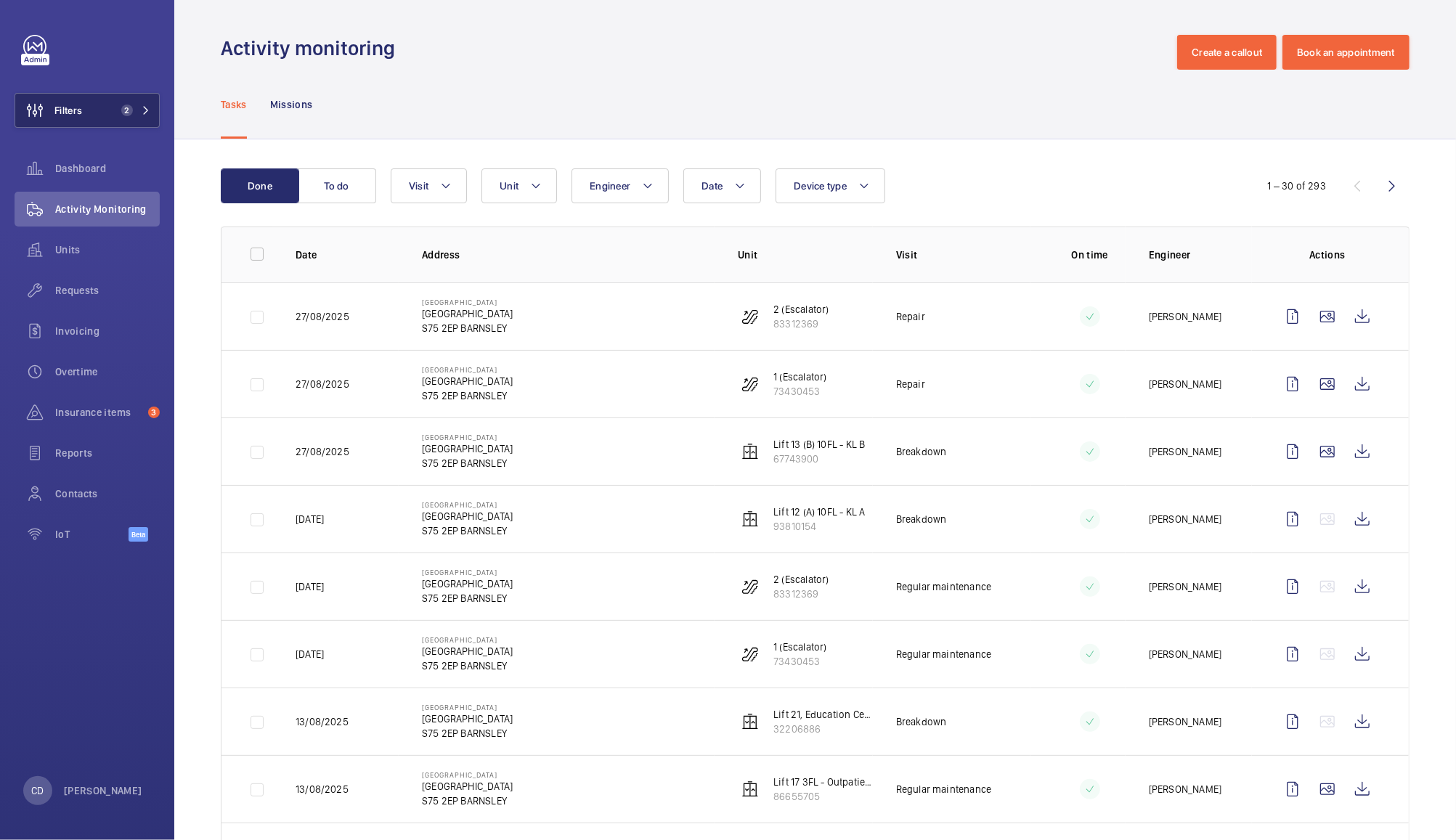
click at [82, 105] on span "Filters" at bounding box center [68, 111] width 28 height 15
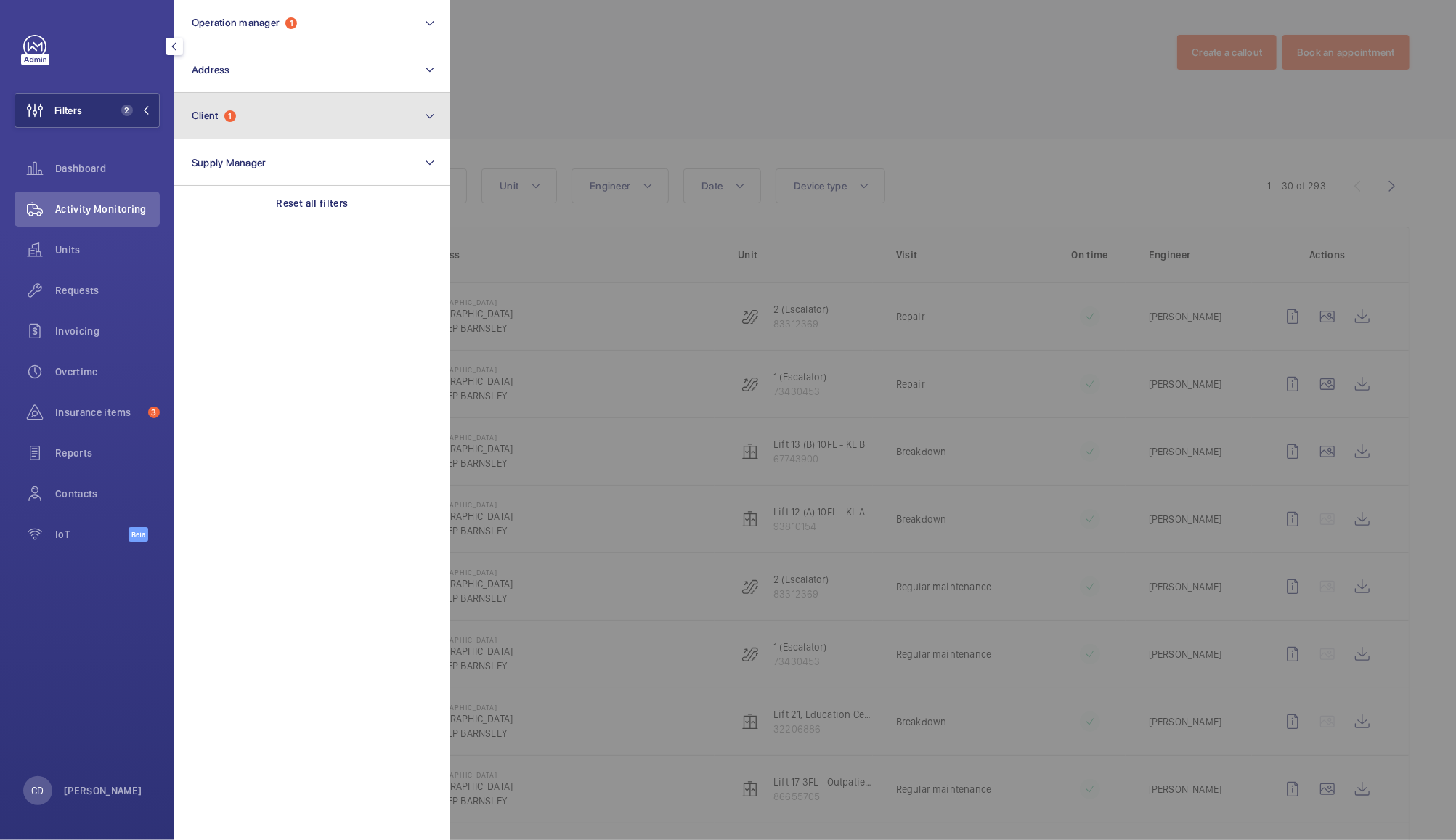
click at [275, 133] on button "Client 1" at bounding box center [312, 116] width 276 height 46
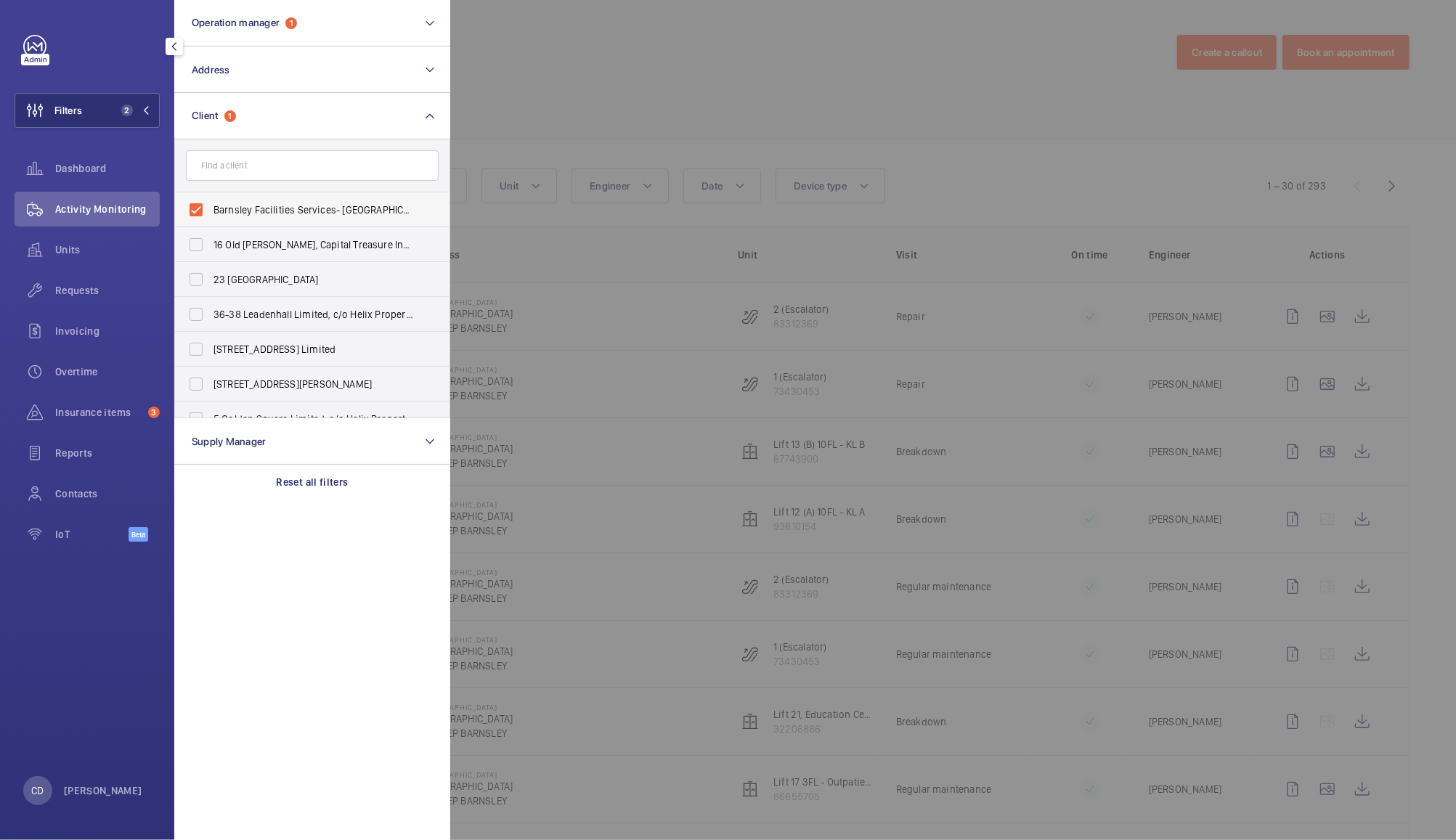
click at [319, 193] on label "Barnsley Facilities Services- [GEOGRAPHIC_DATA]" at bounding box center [301, 210] width 253 height 35
click at [211, 196] on input "Barnsley Facilities Services- [GEOGRAPHIC_DATA]" at bounding box center [196, 210] width 29 height 29
checkbox input "false"
click at [527, 83] on div at bounding box center [1178, 420] width 1456 height 840
